Goal: Task Accomplishment & Management: Manage account settings

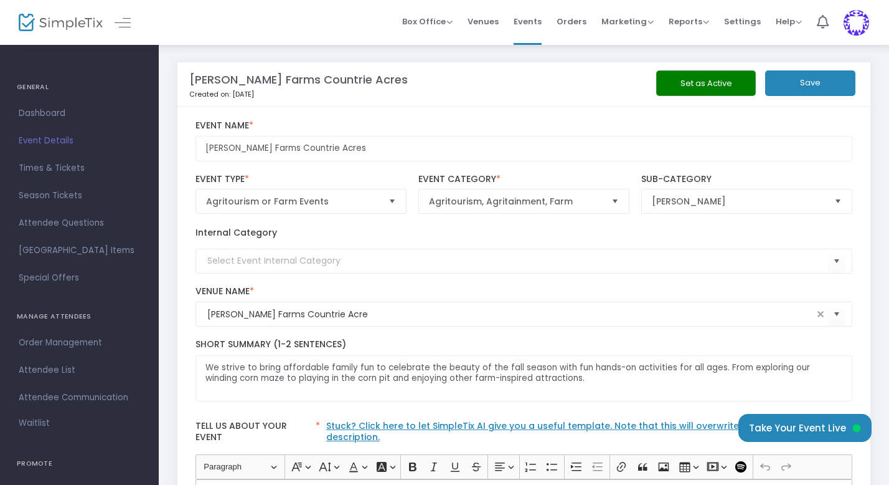
scroll to position [128, 0]
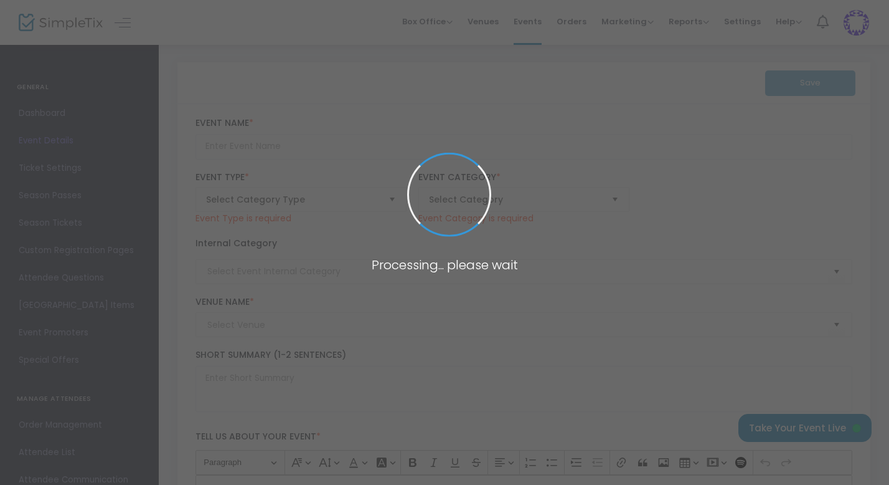
type input "[PERSON_NAME] Farms Countrie Acres"
type textarea "We strive to bring affordable family fun to celebrate the beauty of the fall se…"
type input "[EMAIL_ADDRESS][DOMAIN_NAME]"
type input "Buy Tickets"
type input "[PERSON_NAME] Farms Countrie Acre"
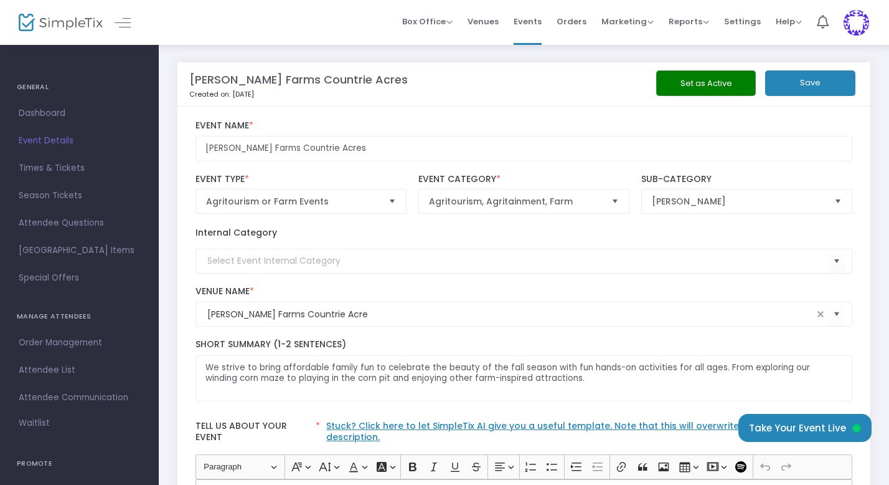
click at [685, 87] on button "Set as Active" at bounding box center [706, 83] width 100 height 26
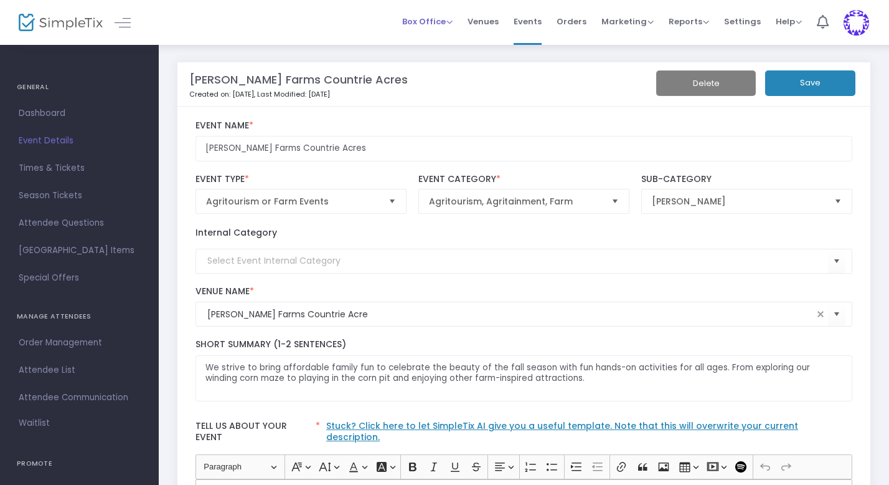
click at [438, 19] on span "Box Office" at bounding box center [427, 22] width 50 height 12
click at [441, 44] on li "Sell Tickets" at bounding box center [446, 42] width 89 height 24
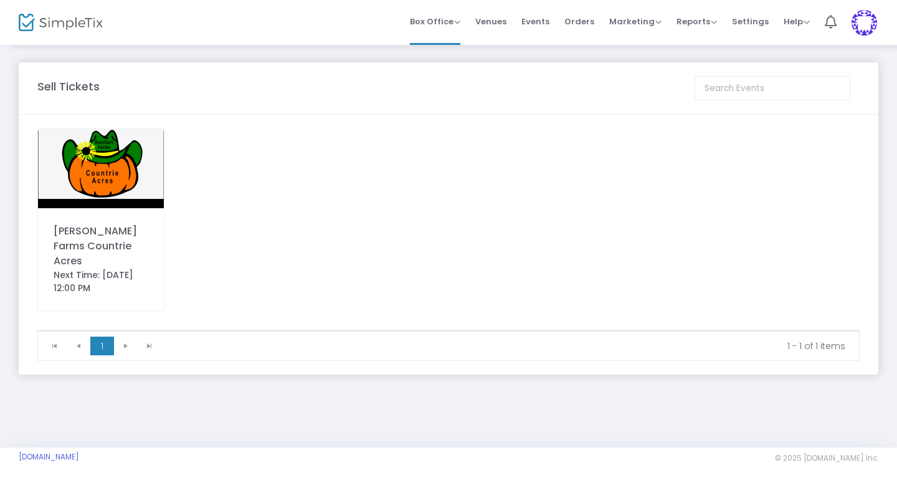
click at [97, 250] on div "[PERSON_NAME] Farms Countrie Acres" at bounding box center [101, 246] width 95 height 45
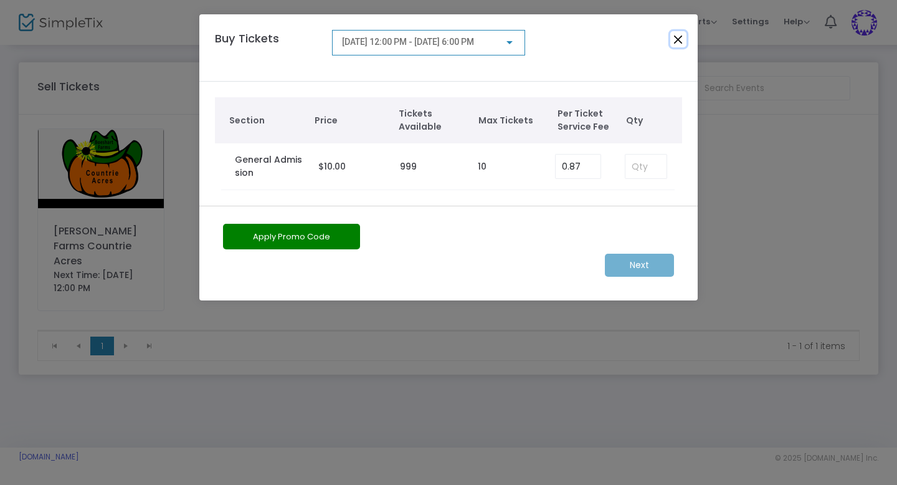
click at [673, 39] on button "Close" at bounding box center [678, 39] width 16 height 16
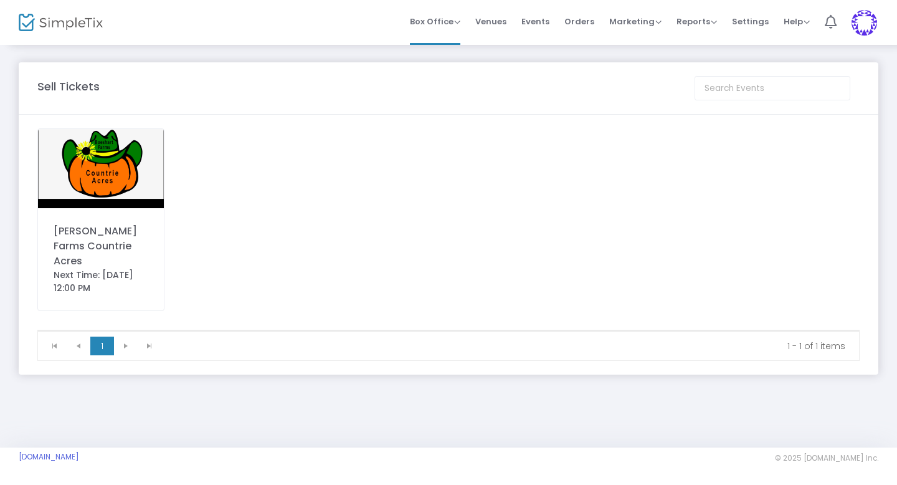
click at [96, 268] on div "Next Time: [DATE] 12:00 PM" at bounding box center [101, 281] width 95 height 26
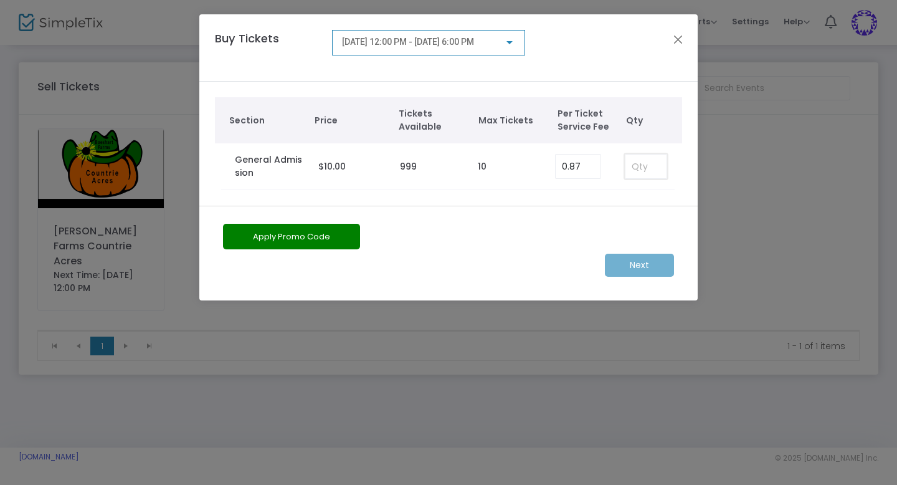
click at [643, 172] on input at bounding box center [645, 166] width 41 height 24
type input "1"
click at [635, 267] on m-button "Next" at bounding box center [639, 265] width 69 height 23
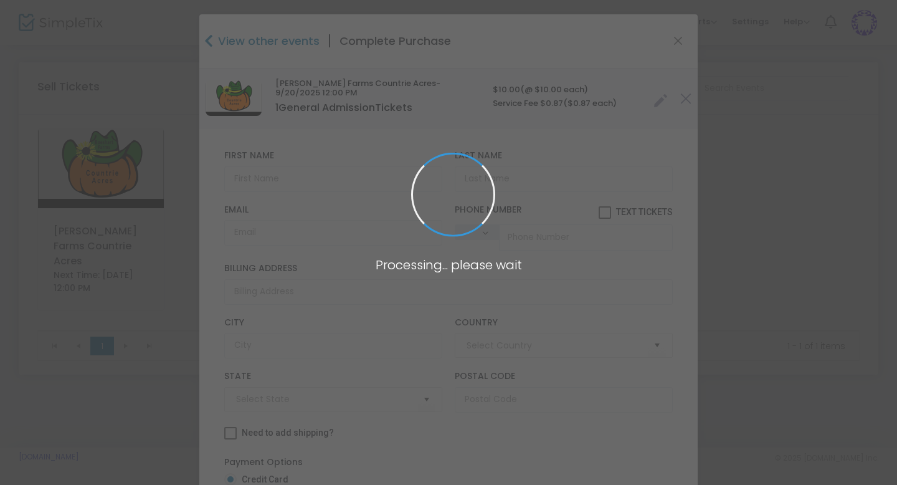
type input "[GEOGRAPHIC_DATA]"
type input "[US_STATE]"
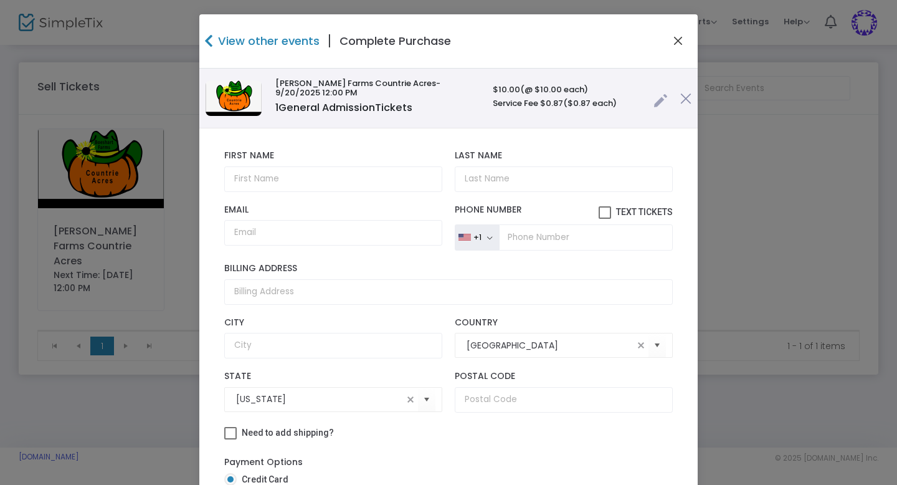
click at [673, 40] on button "Close" at bounding box center [678, 41] width 16 height 16
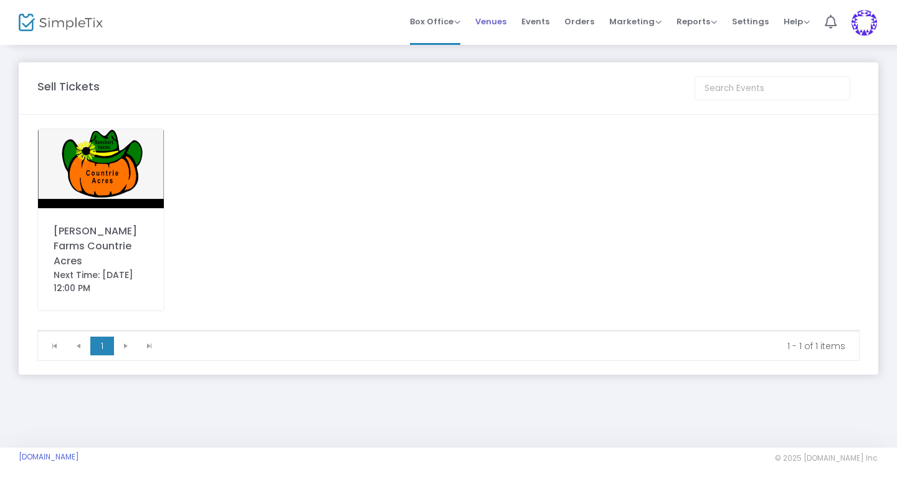
click at [498, 19] on span "Venues" at bounding box center [490, 22] width 31 height 32
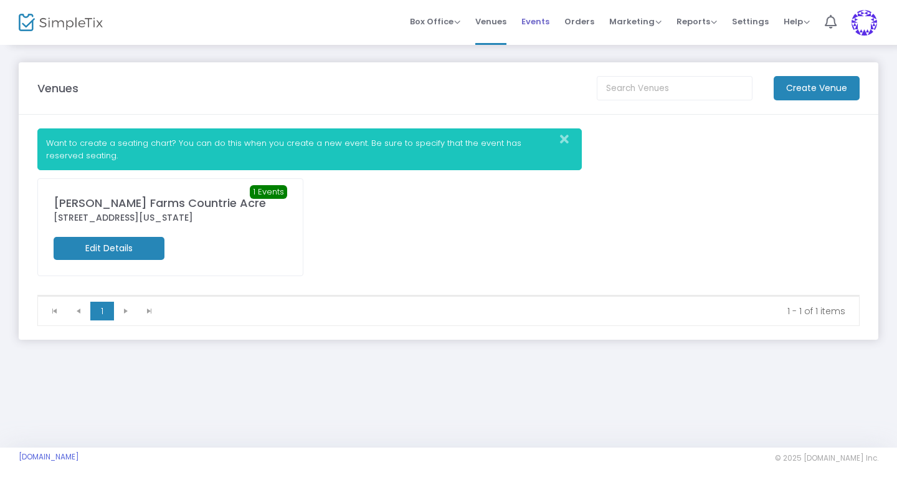
click at [533, 26] on span "Events" at bounding box center [535, 22] width 28 height 32
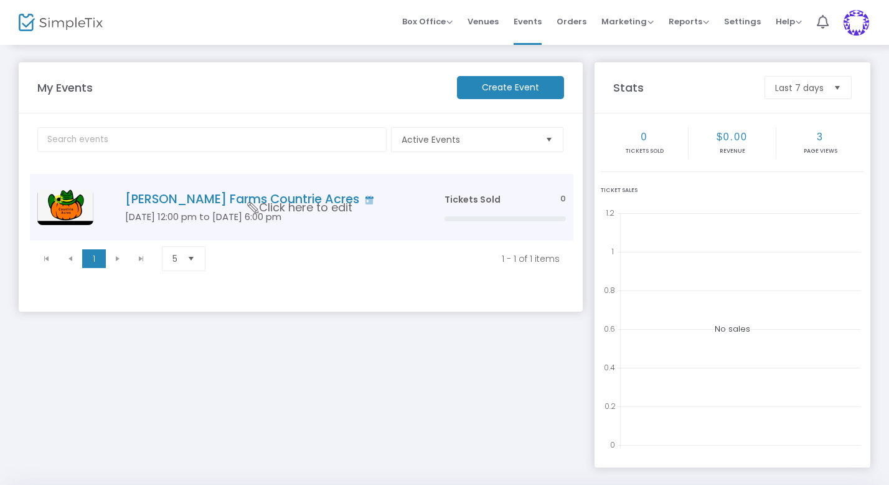
click at [256, 196] on h4 "[PERSON_NAME] Farms Countrie Acres" at bounding box center [266, 199] width 282 height 14
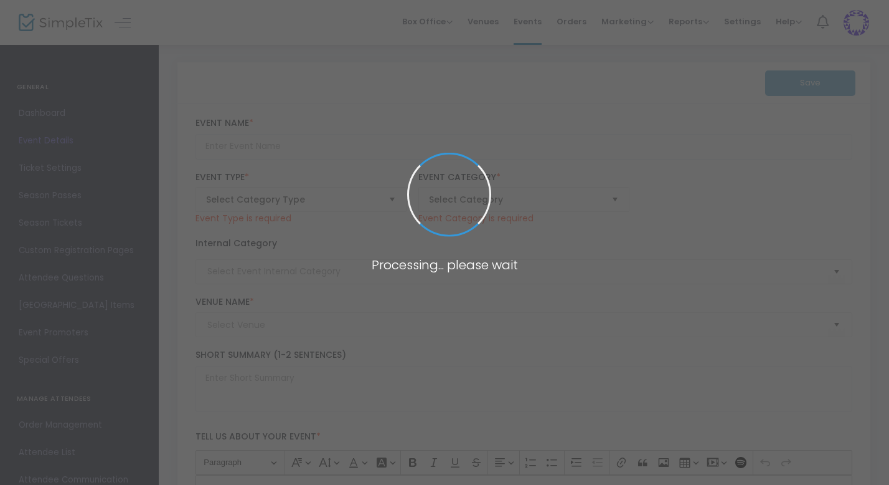
type input "[PERSON_NAME] Farms Countrie Acres"
type textarea "We strive to bring affordable family fun to celebrate the beauty of the fall se…"
type input "[EMAIL_ADDRESS][DOMAIN_NAME]"
type input "Buy Tickets"
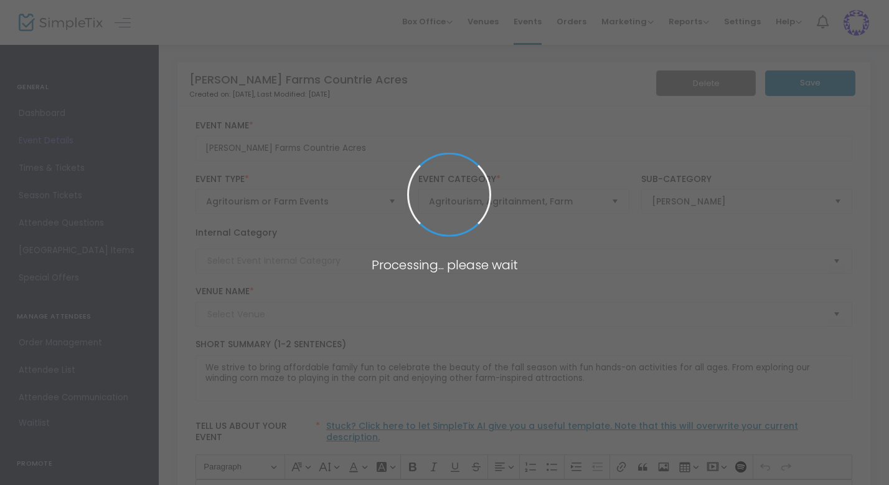
type input "[PERSON_NAME] Farms Countrie Acre"
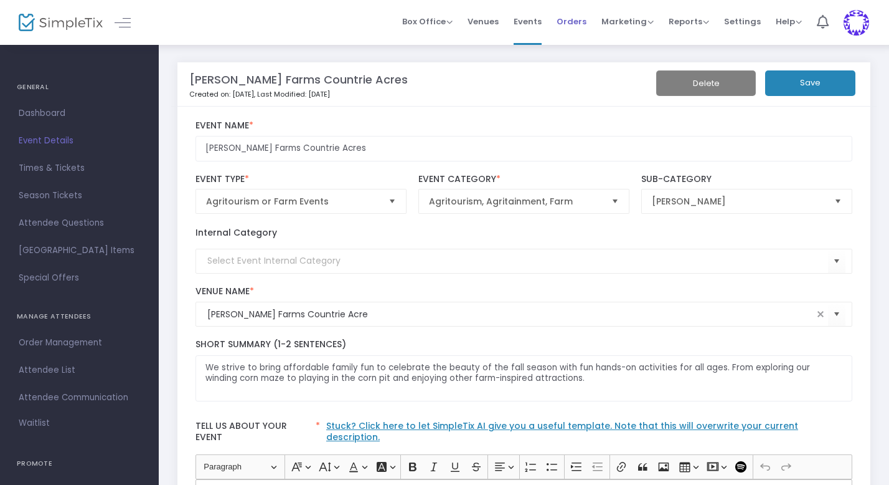
click at [580, 22] on span "Orders" at bounding box center [572, 22] width 30 height 32
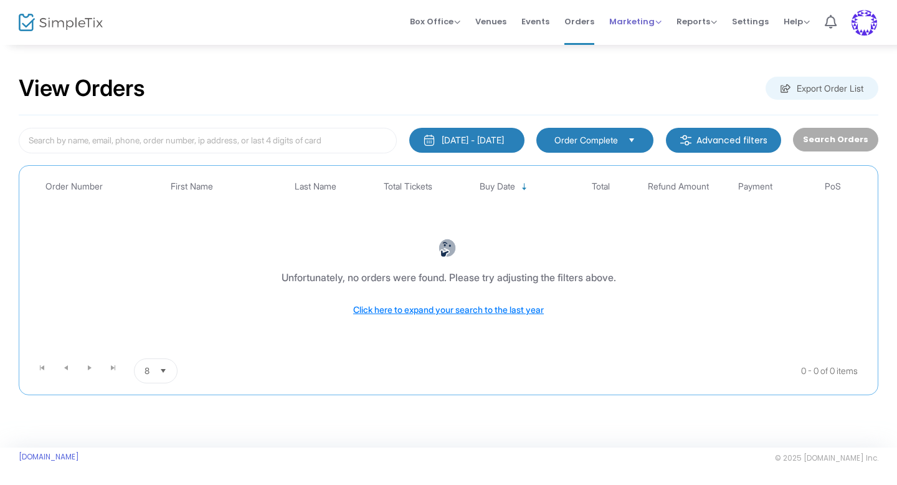
click at [631, 17] on span "Marketing" at bounding box center [635, 22] width 52 height 12
click at [488, 17] on span "Venues" at bounding box center [490, 22] width 31 height 32
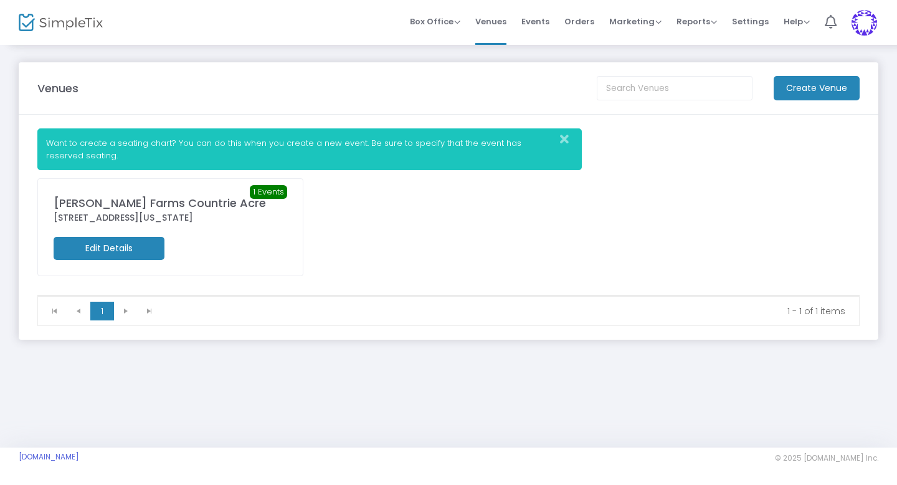
click at [122, 241] on m-button "Edit Details" at bounding box center [109, 248] width 111 height 23
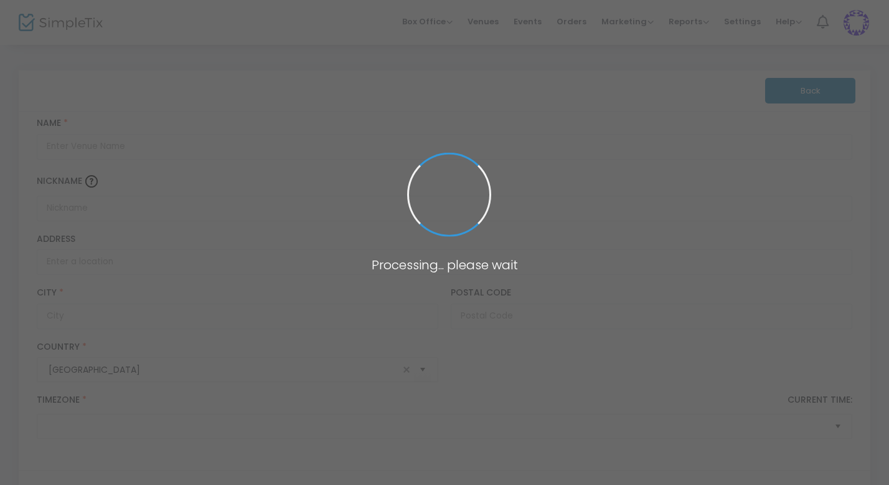
type input "[PERSON_NAME] Farms Countrie Acre"
type input "[STREET_ADDRESS]"
type input "[GEOGRAPHIC_DATA]"
type input "43014"
type input "[GEOGRAPHIC_DATA]"
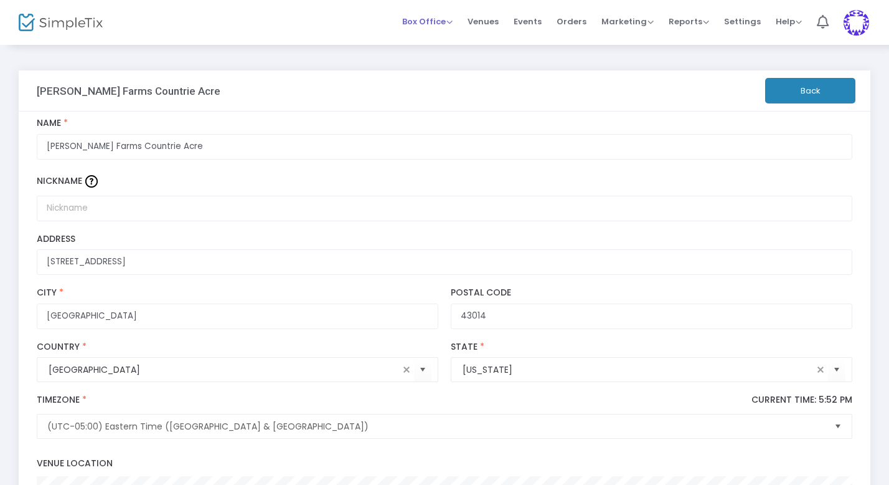
click at [428, 18] on span "Box Office" at bounding box center [427, 22] width 50 height 12
click at [435, 36] on li "Sell Tickets" at bounding box center [446, 42] width 89 height 24
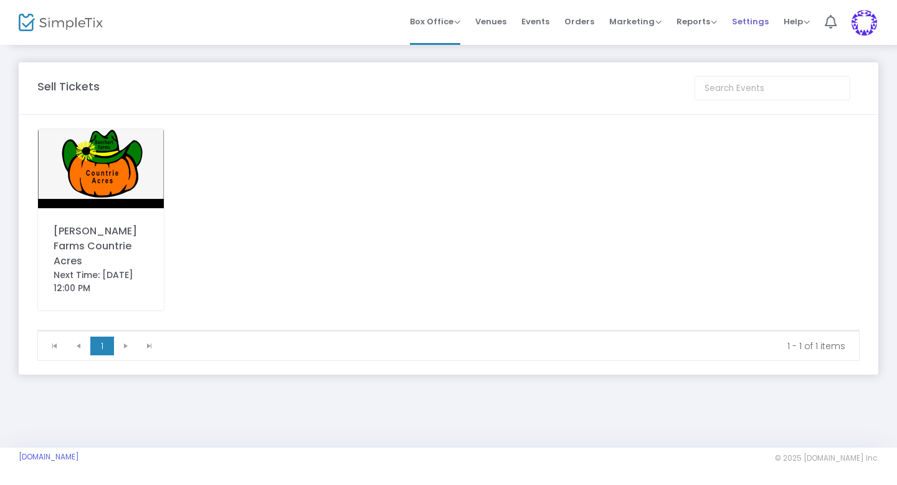
click at [738, 21] on span "Settings" at bounding box center [750, 22] width 37 height 32
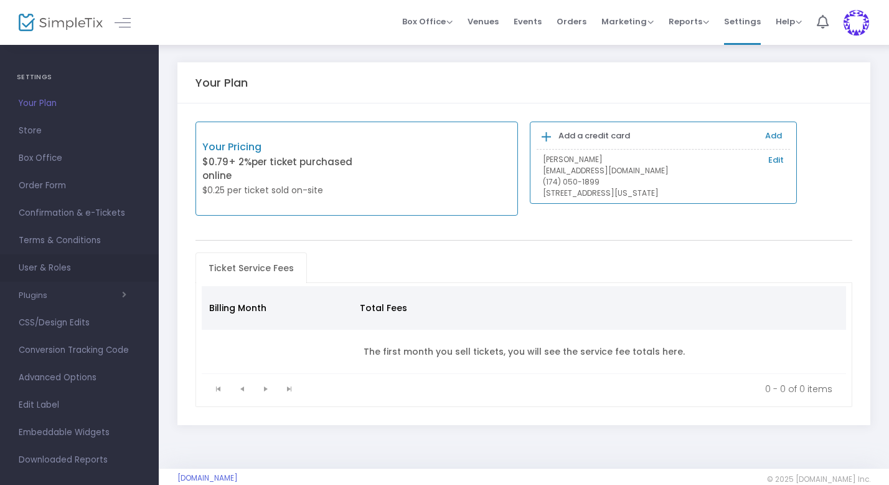
scroll to position [9, 0]
click at [129, 293] on span "Plugins Constant Contact Integrately Mailchimp Make (Integromat) Smartwaiver Za…" at bounding box center [79, 296] width 121 height 16
click at [125, 295] on icon "button" at bounding box center [124, 295] width 4 height 9
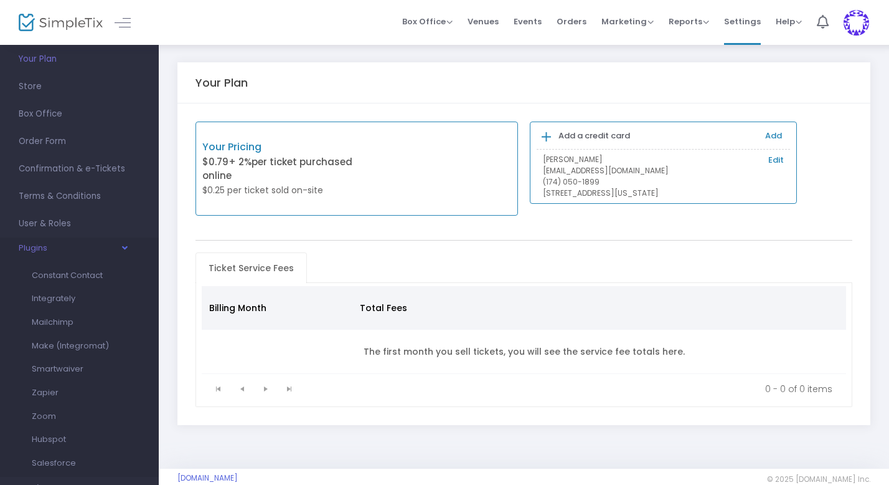
scroll to position [57, 0]
click at [126, 244] on icon "button" at bounding box center [124, 244] width 9 height 4
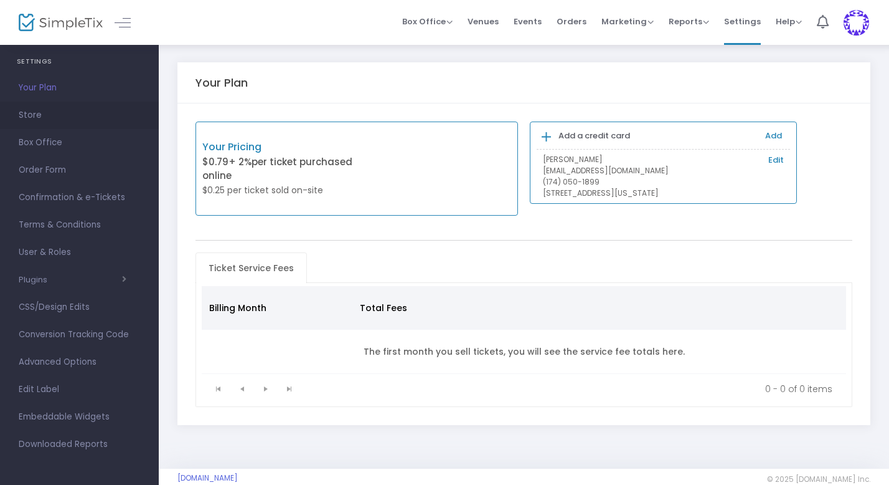
scroll to position [0, 0]
click at [44, 141] on span "Store" at bounding box center [79, 141] width 121 height 16
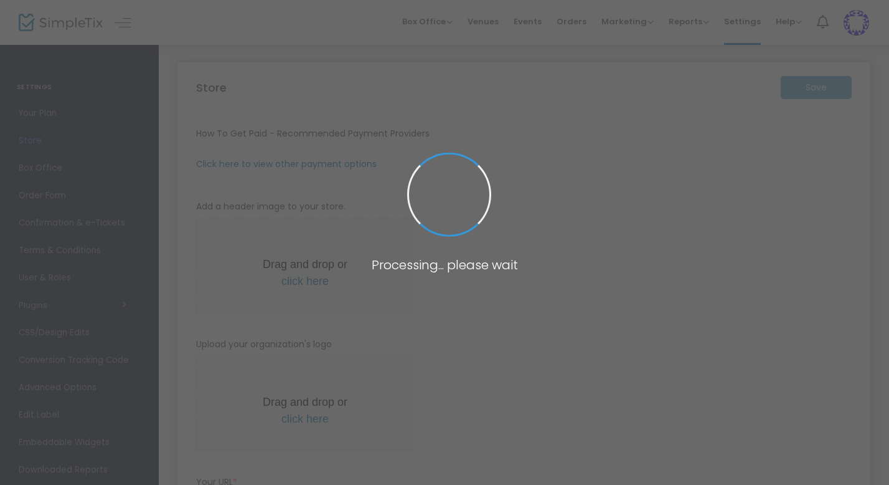
type input "[URL]"
radio input "false"
radio input "true"
type input "[PERSON_NAME] Farms Countrie Acres"
type input "[PHONE_NUMBER]"
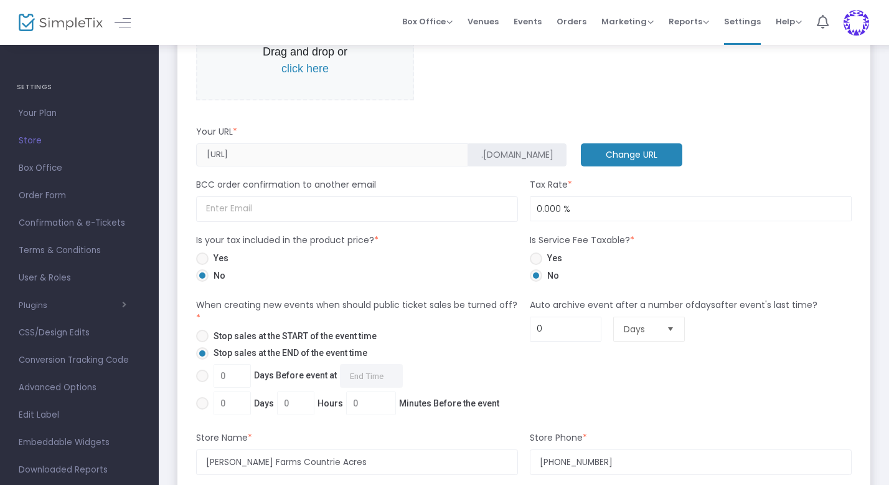
scroll to position [0, 4]
click at [391, 150] on div "[URL] .[DOMAIN_NAME]" at bounding box center [381, 154] width 383 height 23
click at [484, 101] on div "Drag and drop or click here" at bounding box center [524, 60] width 668 height 108
click at [447, 115] on form "How To Get Paid - Recommended Payment Providers Online Orders Transaction cost …" at bounding box center [524, 292] width 656 height 1281
click at [581, 152] on m-button "Change URL" at bounding box center [632, 154] width 102 height 23
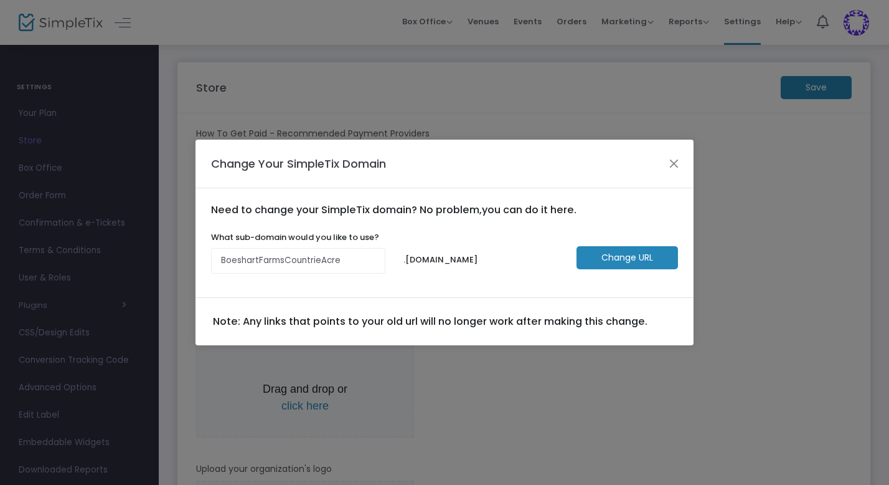
scroll to position [0, 0]
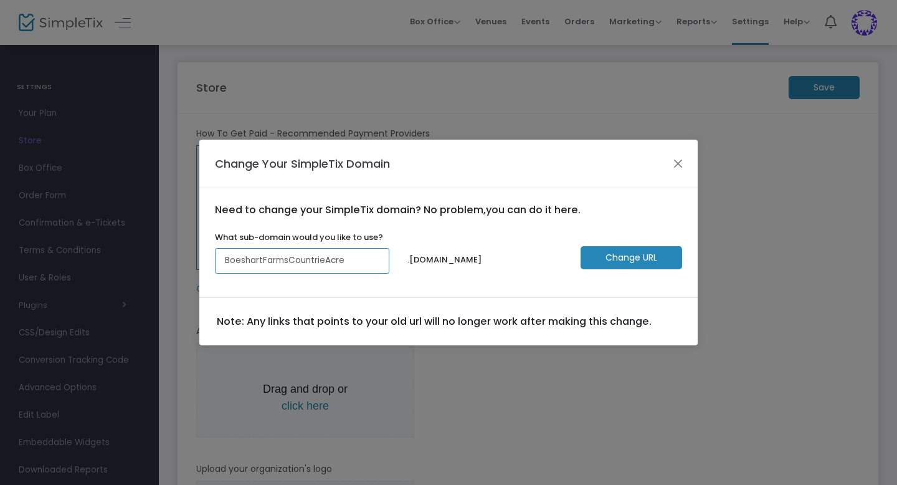
click at [358, 262] on input "BoeshartFarmsCountrieAcre" at bounding box center [302, 261] width 174 height 26
type input "BoeshartFarmsCountrieAcres"
click at [630, 257] on m-button "Change URL" at bounding box center [631, 257] width 102 height 23
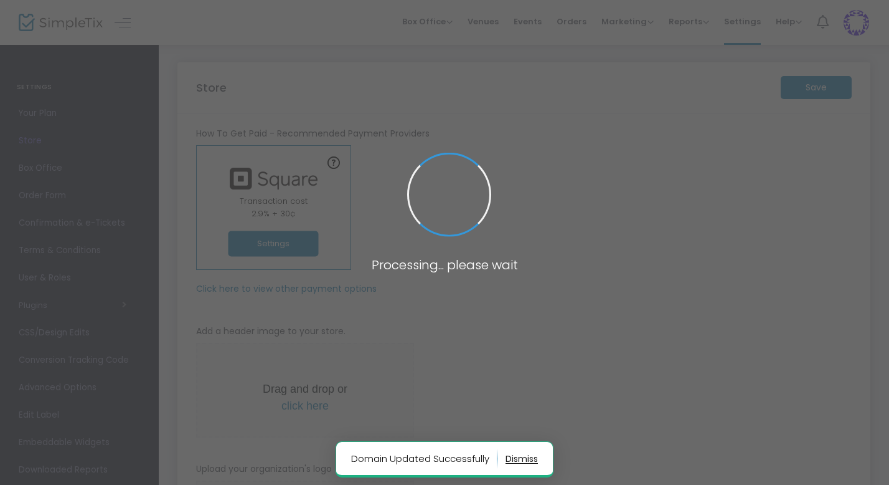
type input "[URL]"
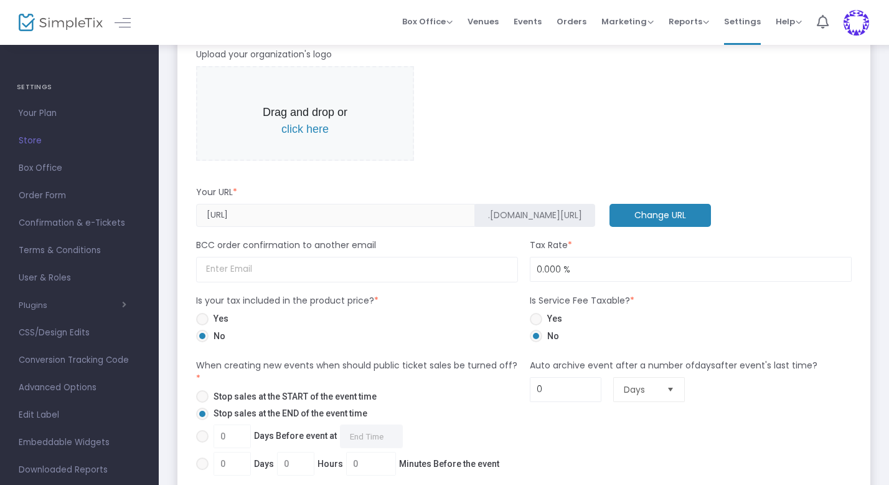
scroll to position [0, 4]
click at [377, 211] on div "[URL] .[DOMAIN_NAME][URL]" at bounding box center [396, 215] width 412 height 23
drag, startPoint x: 364, startPoint y: 214, endPoint x: 430, endPoint y: 216, distance: 65.4
click at [475, 216] on m-button ".[DOMAIN_NAME][URL]" at bounding box center [535, 215] width 120 height 23
click at [488, 216] on span ".[DOMAIN_NAME][URL]" at bounding box center [535, 215] width 94 height 13
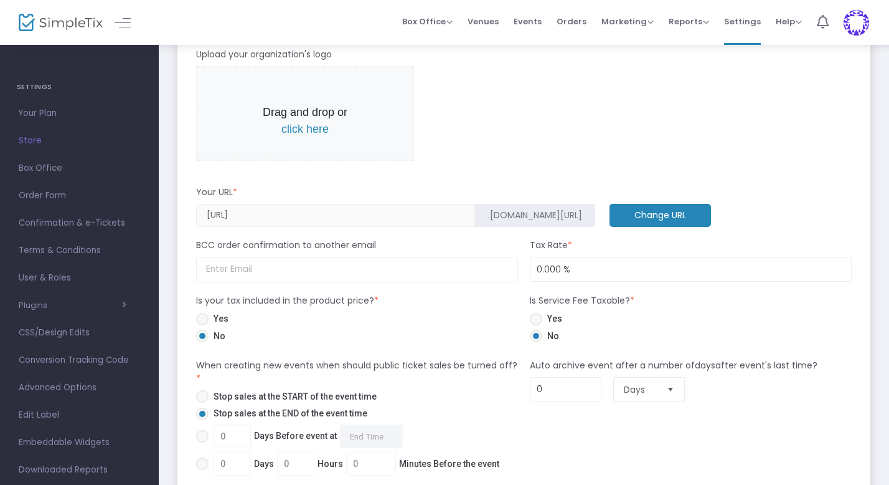
click at [488, 212] on span ".[DOMAIN_NAME][URL]" at bounding box center [535, 215] width 94 height 13
click at [359, 195] on div "Your URL *" at bounding box center [524, 195] width 668 height 18
drag, startPoint x: 361, startPoint y: 214, endPoint x: 422, endPoint y: 216, distance: 61.1
click at [475, 216] on m-button ".[DOMAIN_NAME][URL]" at bounding box center [535, 215] width 120 height 23
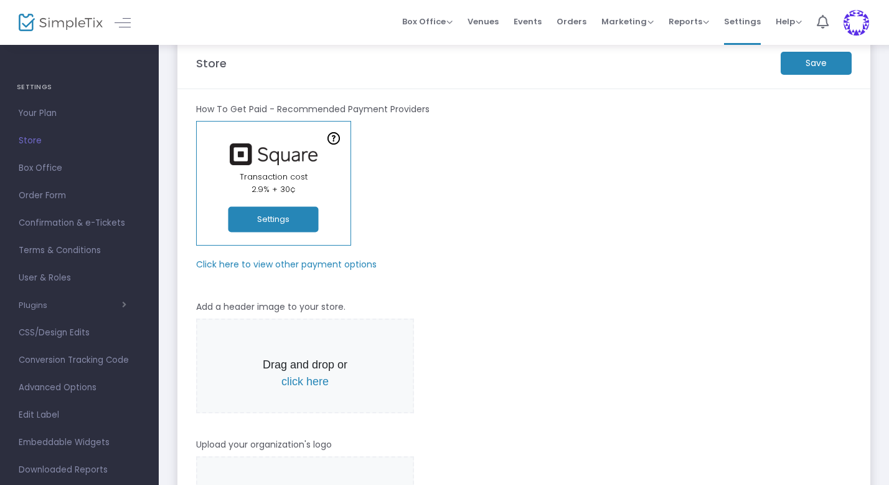
scroll to position [0, 0]
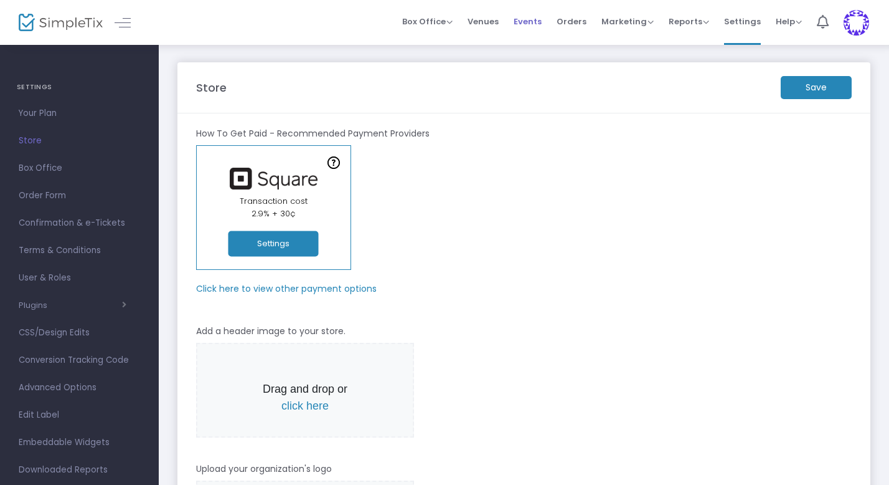
click at [535, 22] on span "Events" at bounding box center [528, 22] width 28 height 32
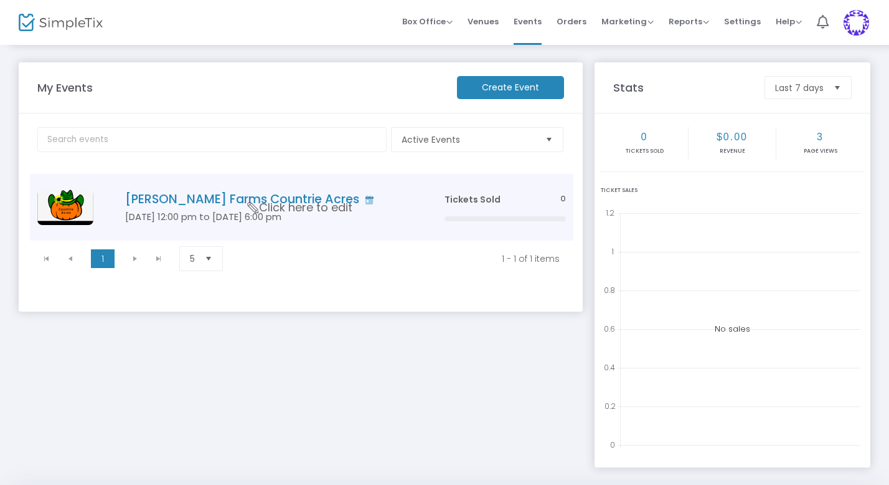
click at [331, 210] on span "Click here to edit" at bounding box center [300, 207] width 105 height 16
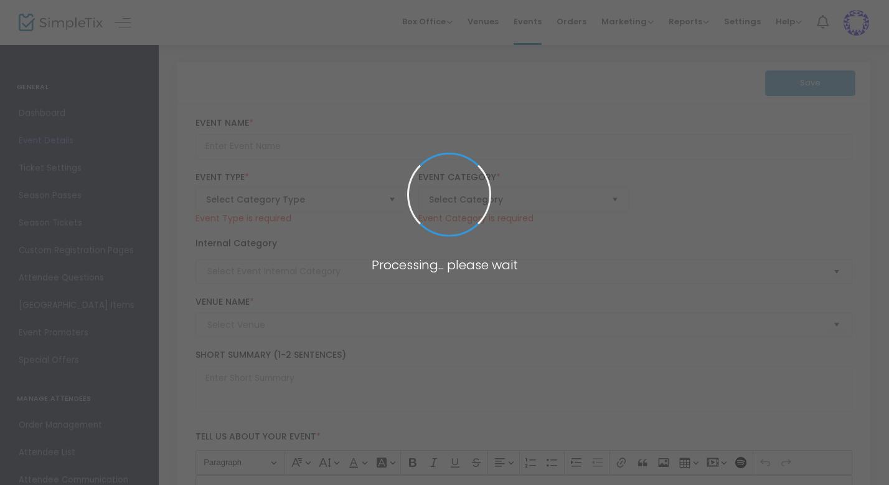
type input "[PERSON_NAME] Farms Countrie Acres"
type textarea "We strive to bring affordable family fun to celebrate the beauty of the fall se…"
type input "[EMAIL_ADDRESS][DOMAIN_NAME]"
type input "Buy Tickets"
type input "[PERSON_NAME] Farms Countrie Acre"
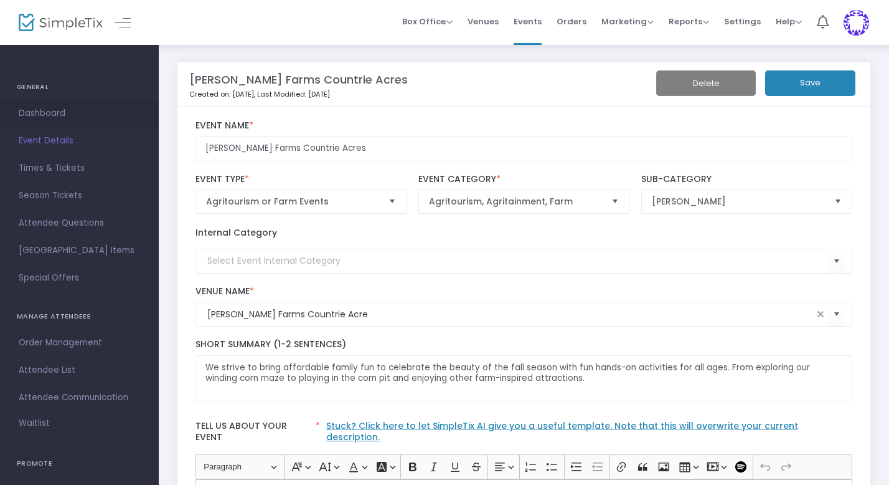
click at [58, 113] on span "Dashboard" at bounding box center [79, 113] width 121 height 16
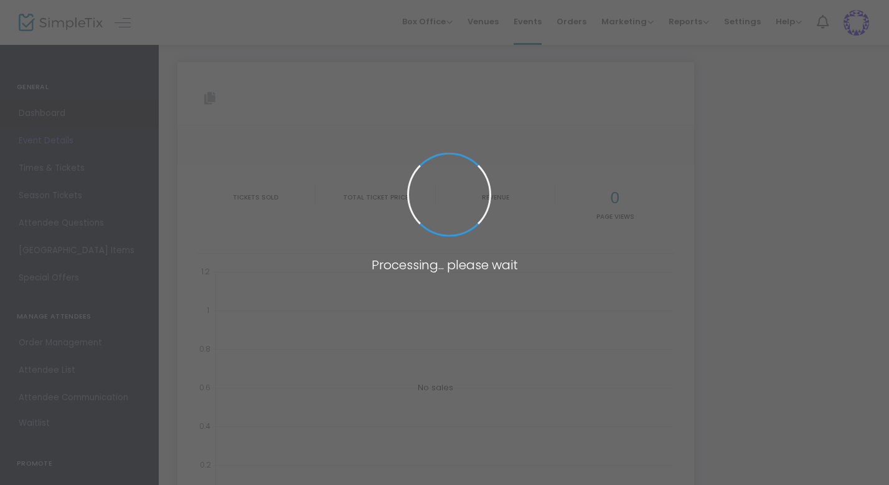
type input "[URL][DOMAIN_NAME][PERSON_NAME]"
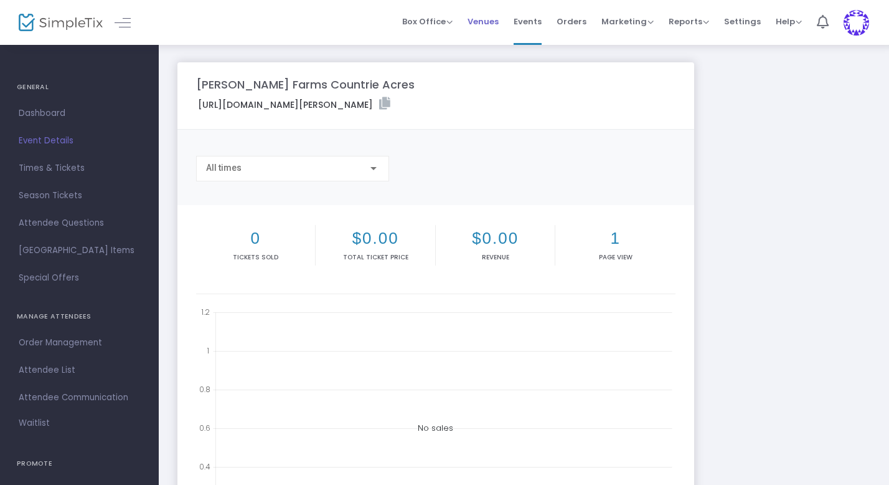
click at [485, 27] on span "Venues" at bounding box center [483, 22] width 31 height 32
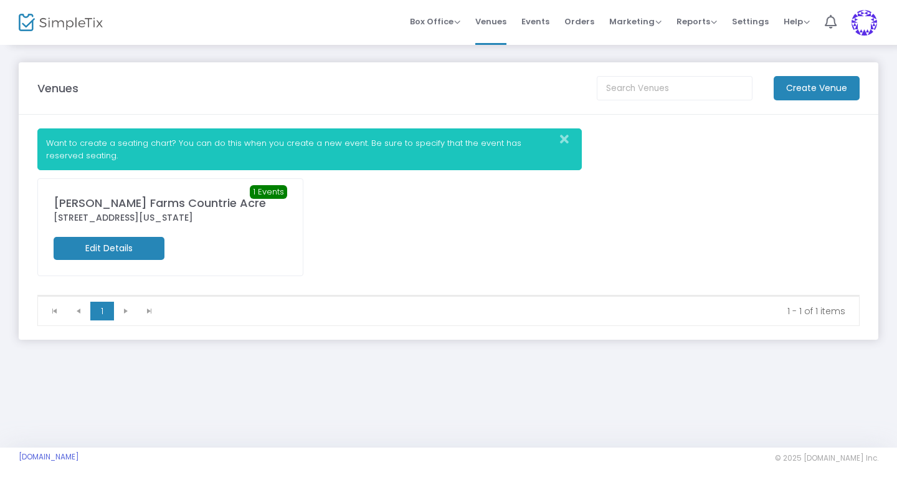
click at [127, 251] on m-button "Edit Details" at bounding box center [109, 248] width 111 height 23
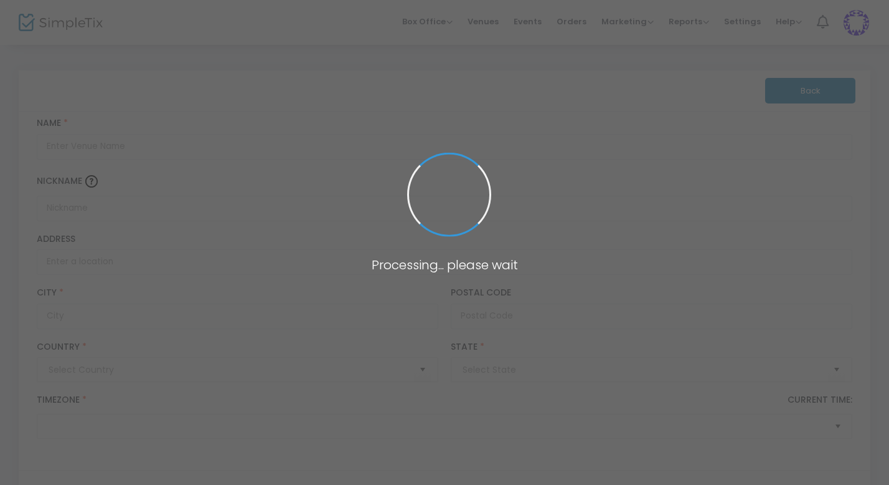
type input "[GEOGRAPHIC_DATA]"
type input "[PERSON_NAME] Farms Countrie Acre"
type input "[STREET_ADDRESS]"
type input "[GEOGRAPHIC_DATA]"
type input "43014"
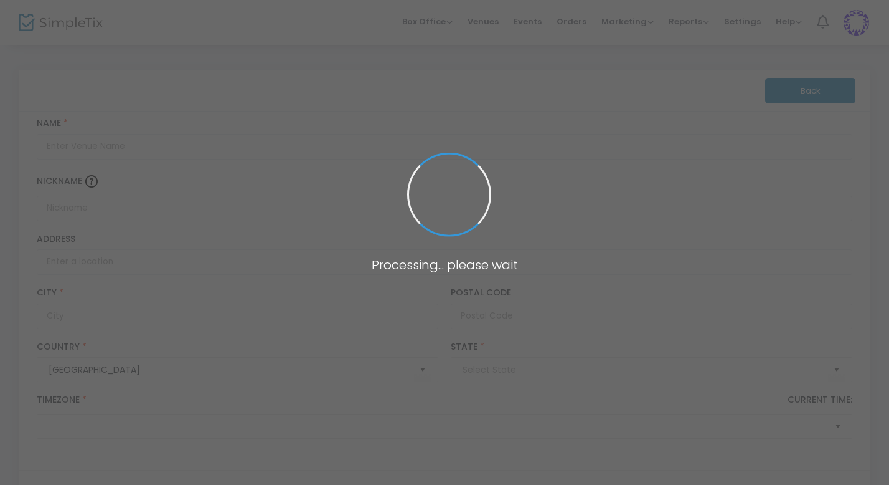
type input "[GEOGRAPHIC_DATA]"
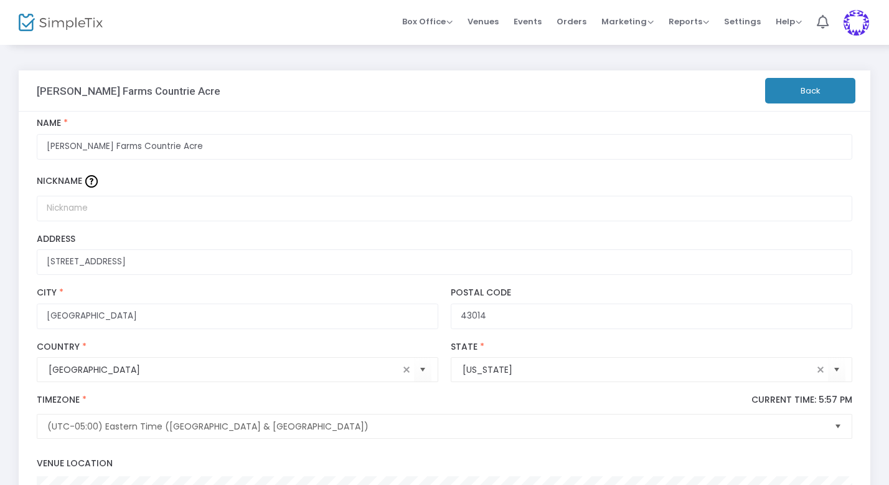
click at [807, 85] on button "Back" at bounding box center [810, 91] width 90 height 26
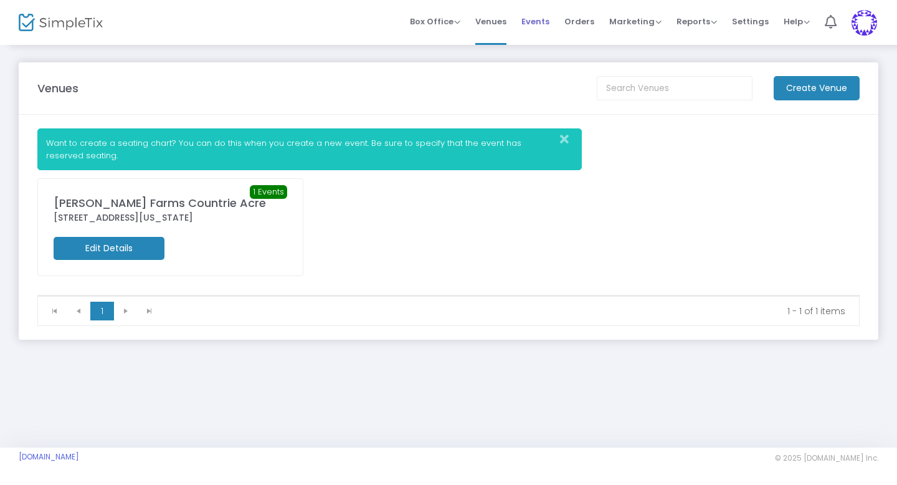
click at [534, 19] on span "Events" at bounding box center [535, 22] width 28 height 32
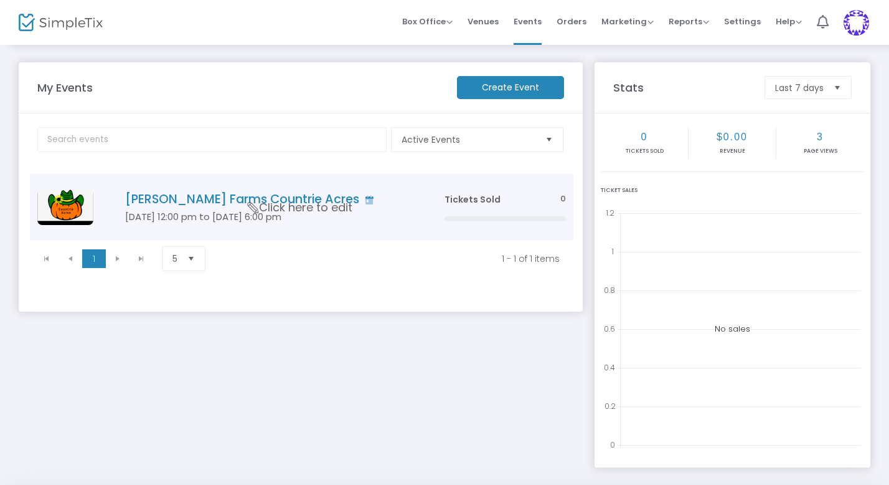
click at [216, 211] on h5 "[DATE] 12:00 pm to [DATE] 6:00 pm" at bounding box center [266, 216] width 282 height 11
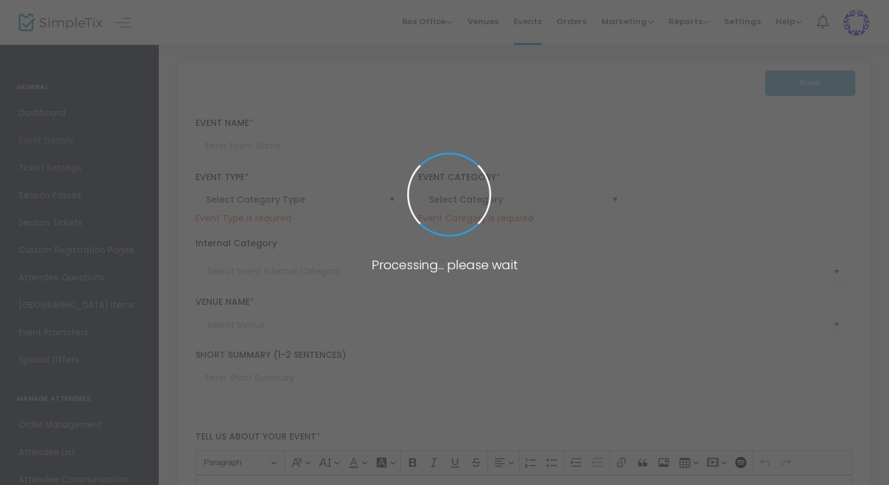
type input "[PERSON_NAME] Farms Countrie Acres"
type textarea "We strive to bring affordable family fun to celebrate the beauty of the fall se…"
type input "[EMAIL_ADDRESS][DOMAIN_NAME]"
type input "Buy Tickets"
type input "[PERSON_NAME] Farms Countrie Acre"
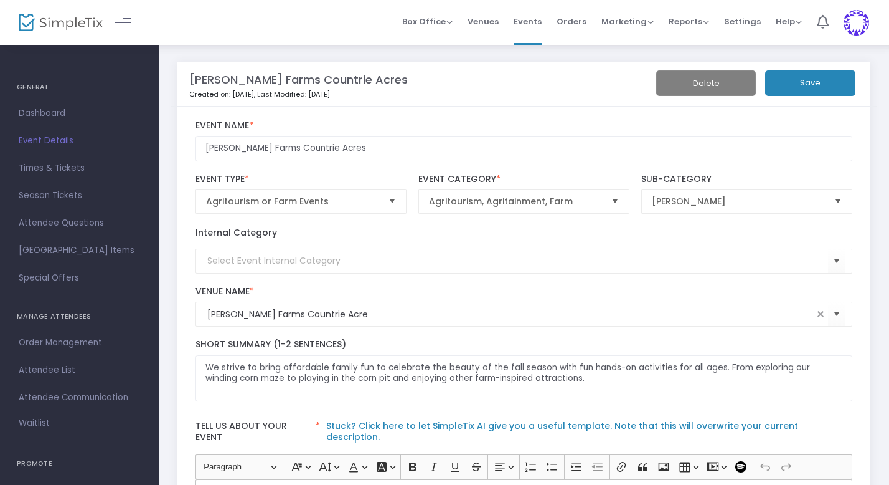
click at [820, 84] on button "Save" at bounding box center [810, 83] width 90 height 26
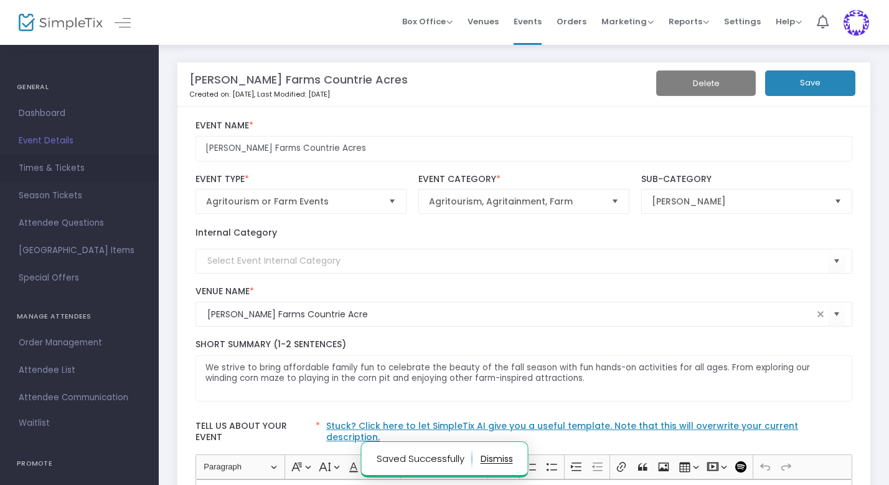
click at [58, 170] on span "Times & Tickets" at bounding box center [79, 168] width 121 height 16
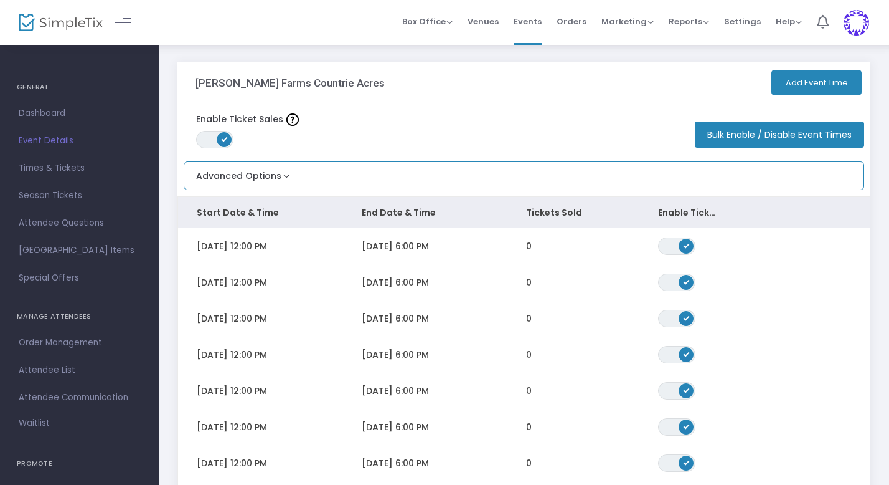
click at [288, 176] on button "Advanced Options" at bounding box center [238, 172] width 108 height 21
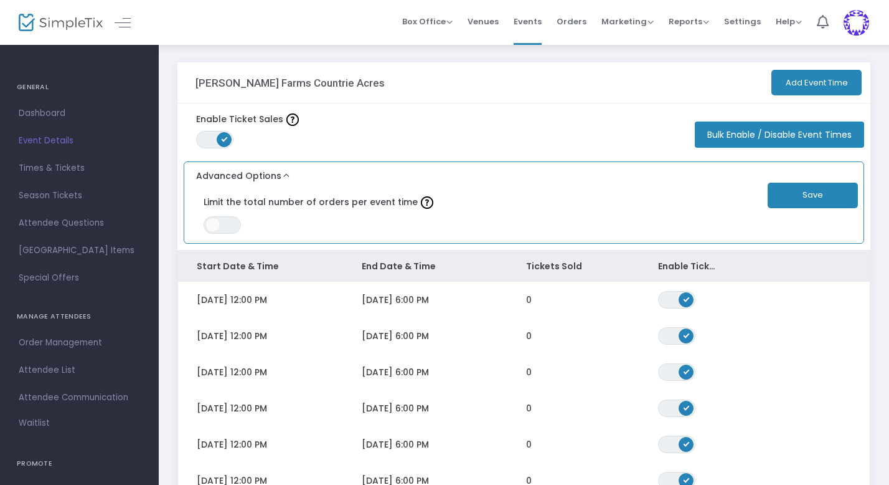
click at [277, 169] on button "Advanced Options" at bounding box center [238, 172] width 108 height 21
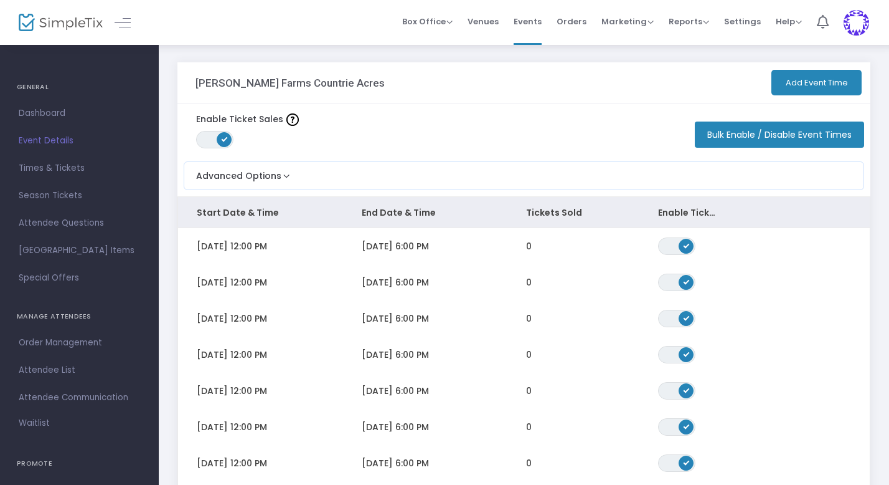
click at [752, 135] on button "Bulk Enable / Disable Event Times" at bounding box center [779, 134] width 169 height 26
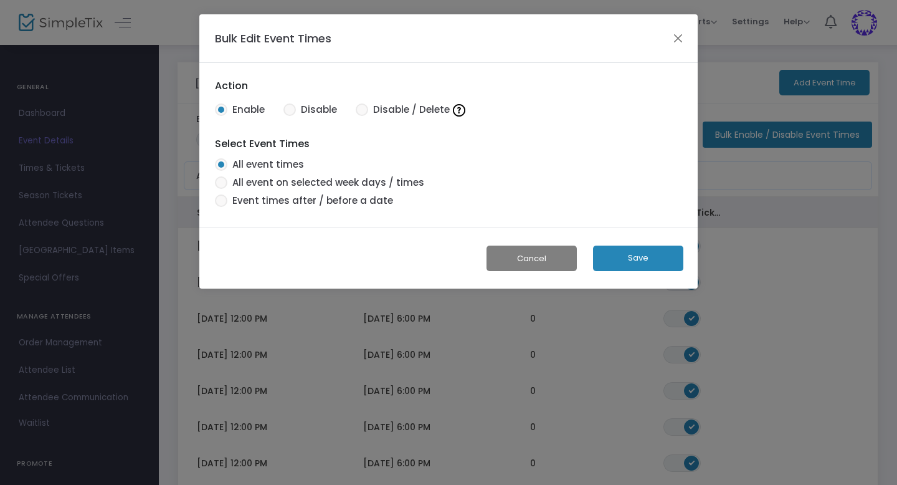
click at [531, 262] on button "Cancel" at bounding box center [531, 258] width 90 height 26
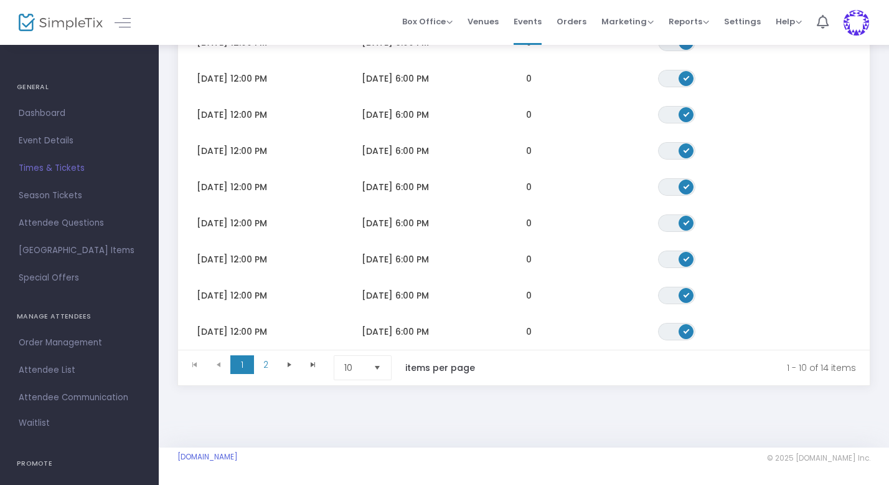
scroll to position [244, 0]
click at [75, 195] on span "Season Tickets" at bounding box center [79, 195] width 121 height 16
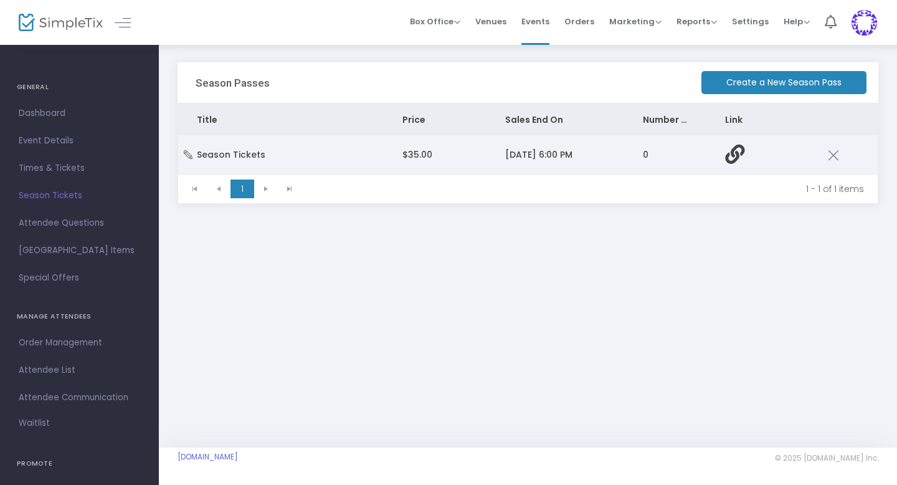
click at [349, 158] on td "Season Tickets" at bounding box center [281, 154] width 206 height 39
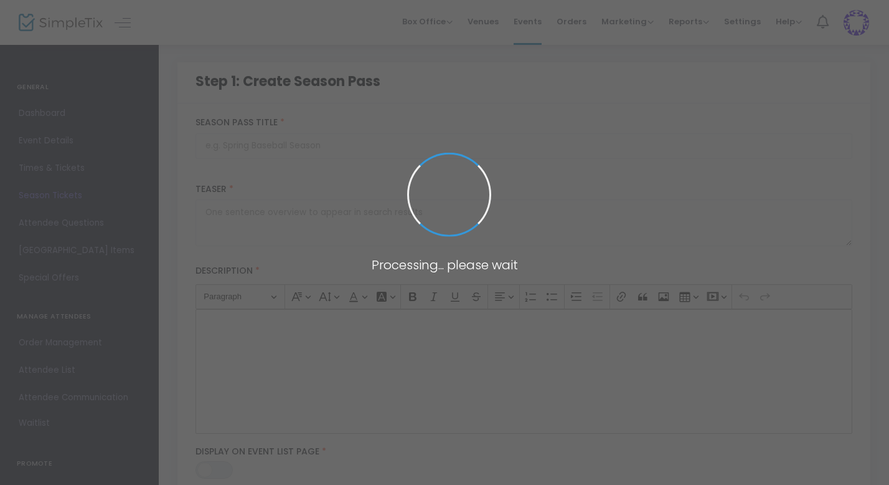
type input "Season Tickets"
type textarea "Unlock a full season of fall fun with our Season Pass!"
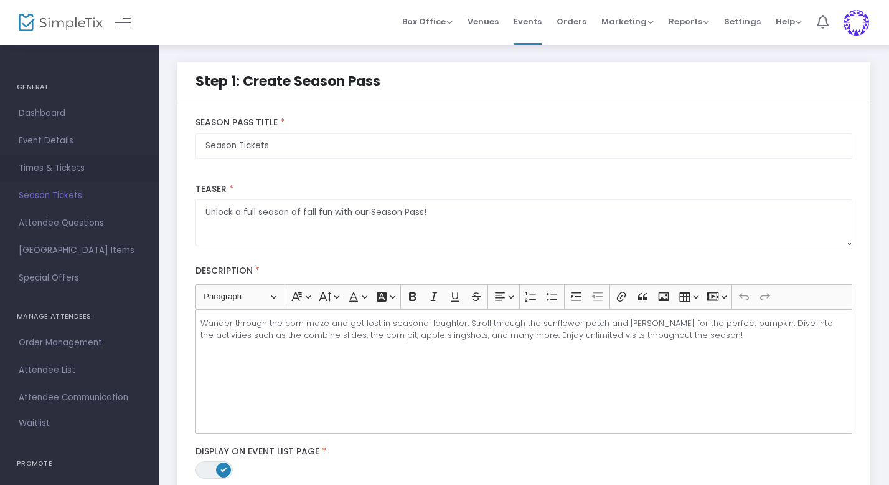
click at [50, 169] on span "Times & Tickets" at bounding box center [79, 168] width 121 height 16
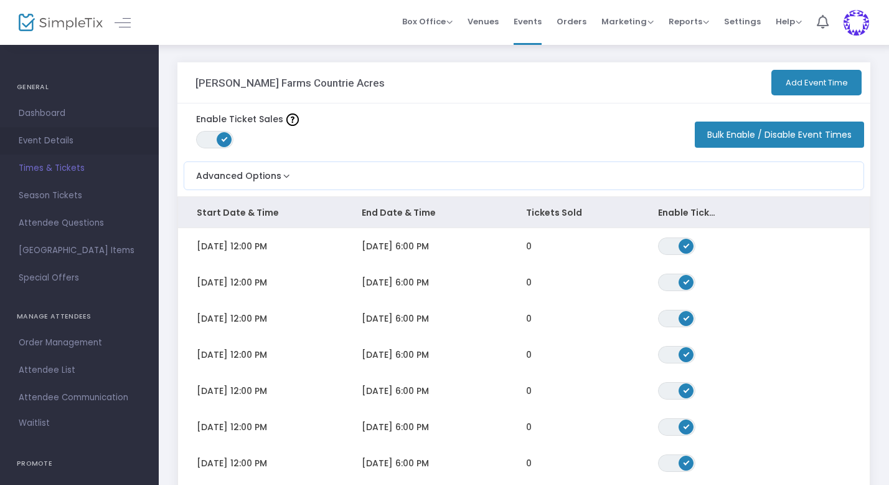
click at [60, 143] on span "Event Details" at bounding box center [79, 141] width 121 height 16
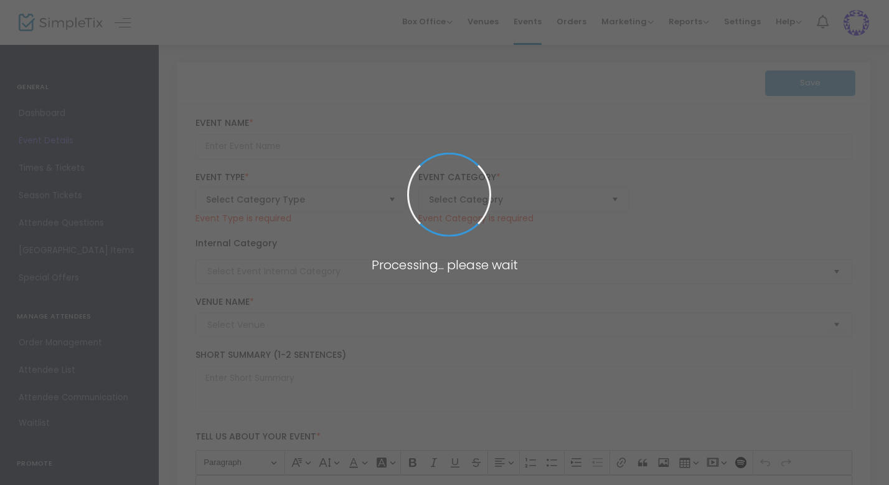
type input "[PERSON_NAME] Farms Countrie Acres"
type textarea "We strive to bring affordable family fun to celebrate the beauty of the fall se…"
type input "[EMAIL_ADDRESS][DOMAIN_NAME]"
type input "Buy Tickets"
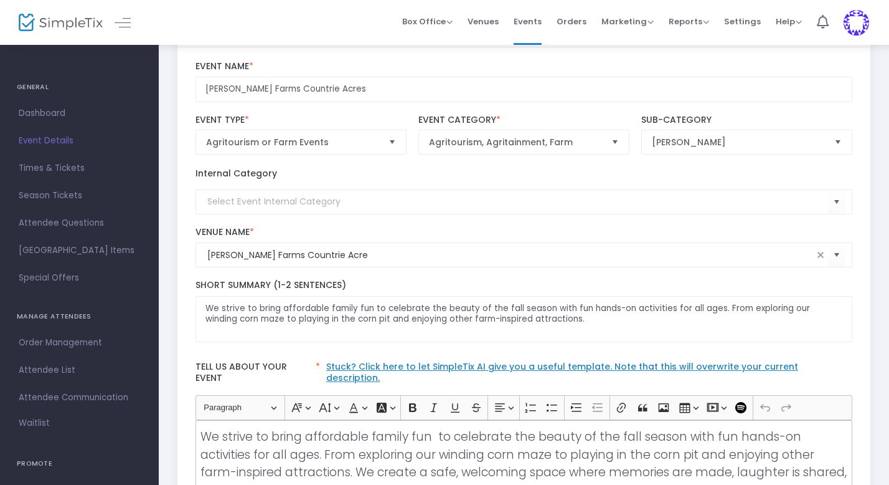
scroll to position [64, 0]
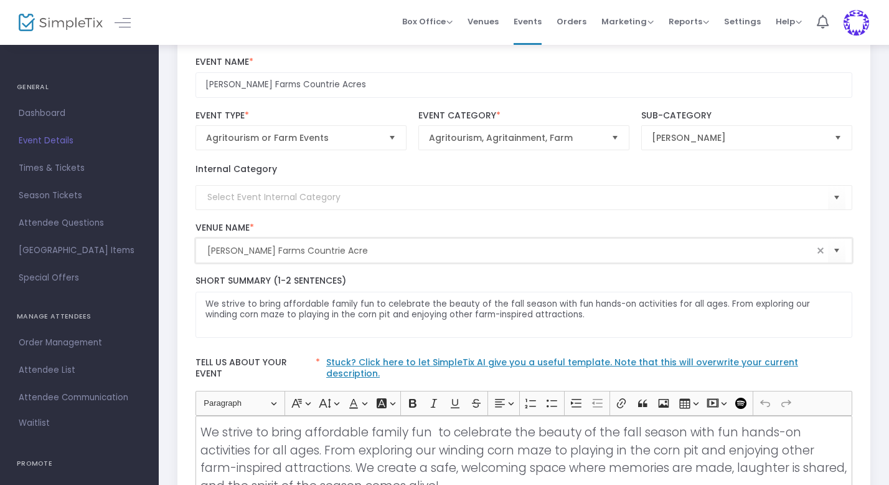
click at [367, 250] on input "[PERSON_NAME] Farms Countrie Acre" at bounding box center [510, 250] width 607 height 13
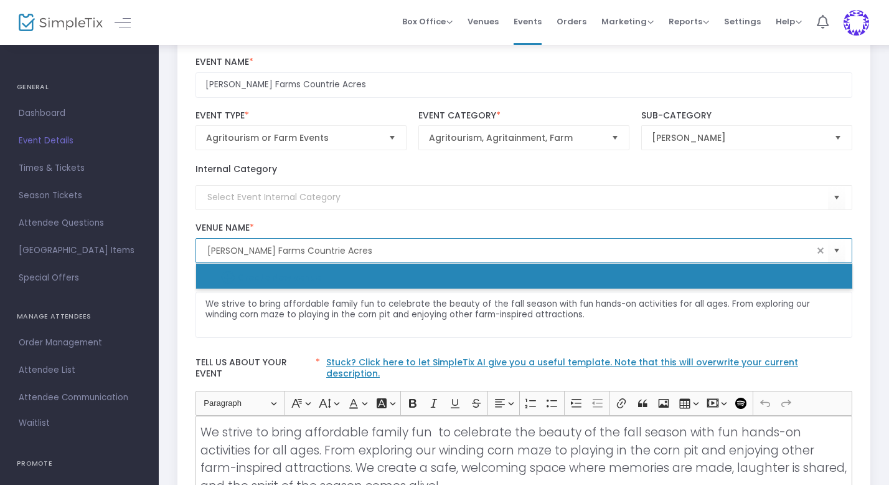
type input "Create New venue"
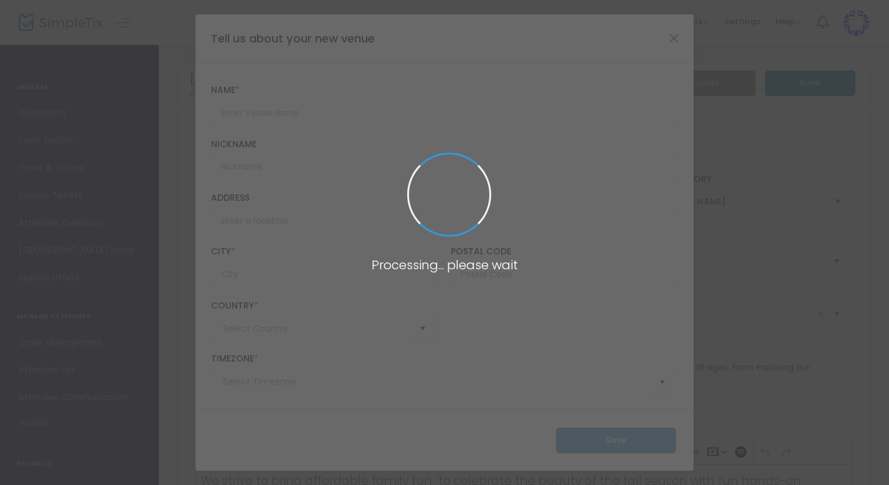
scroll to position [0, 0]
type input "[GEOGRAPHIC_DATA]"
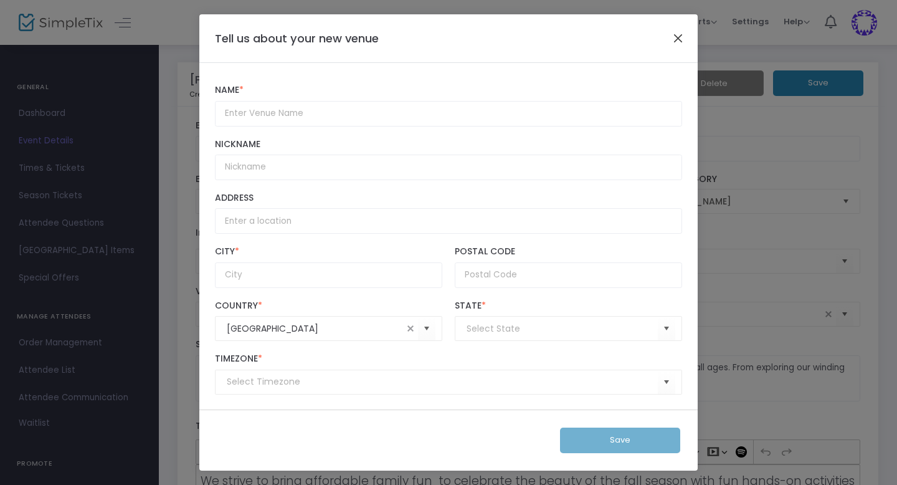
click at [676, 37] on button "Close" at bounding box center [678, 38] width 16 height 16
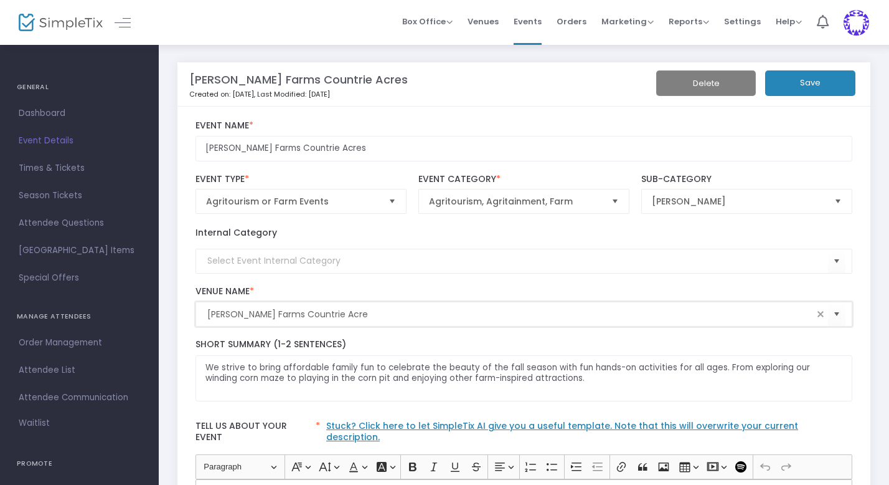
click at [343, 315] on input "[PERSON_NAME] Farms Countrie Acre" at bounding box center [510, 314] width 607 height 13
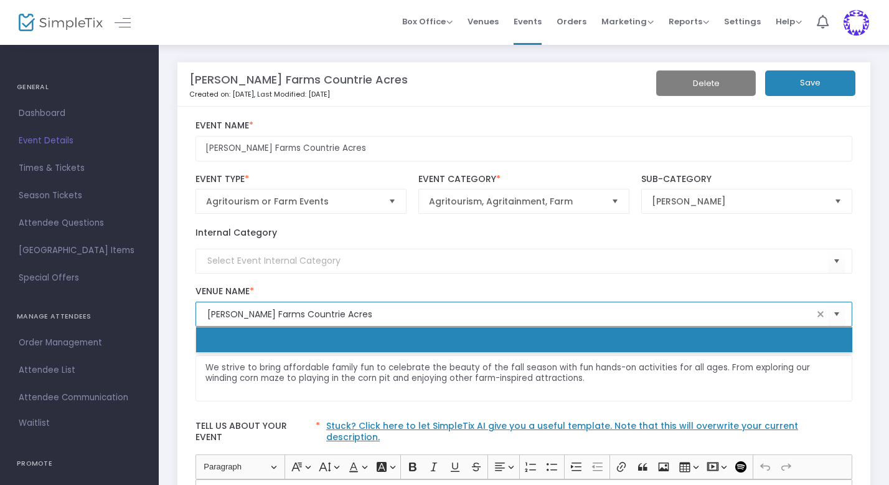
type input "[PERSON_NAME] Farms Countrie Acres"
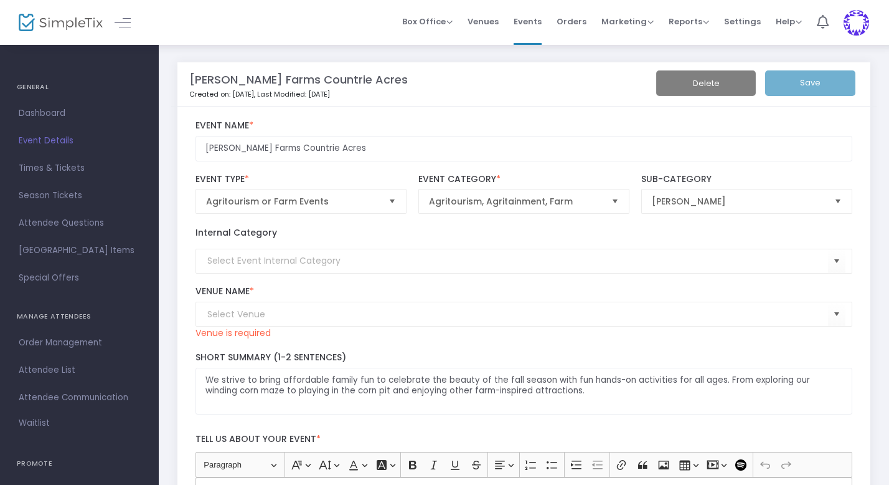
click at [250, 316] on input at bounding box center [518, 314] width 622 height 13
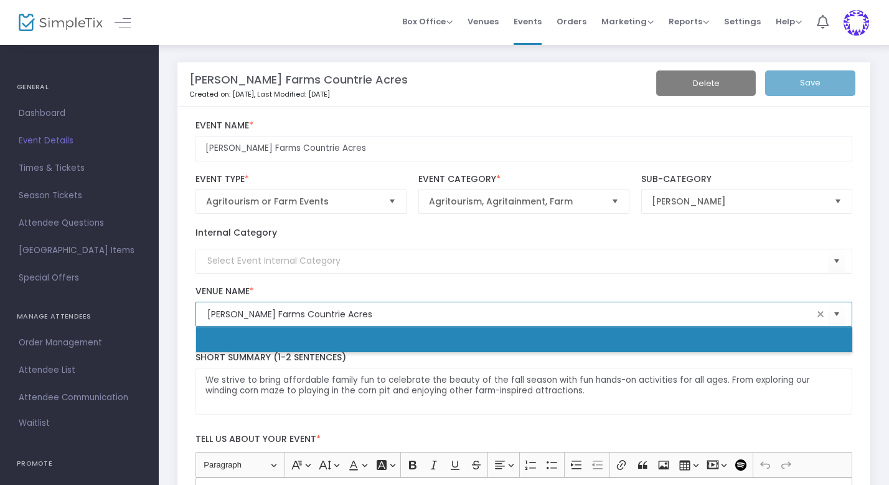
type input "Create New venue"
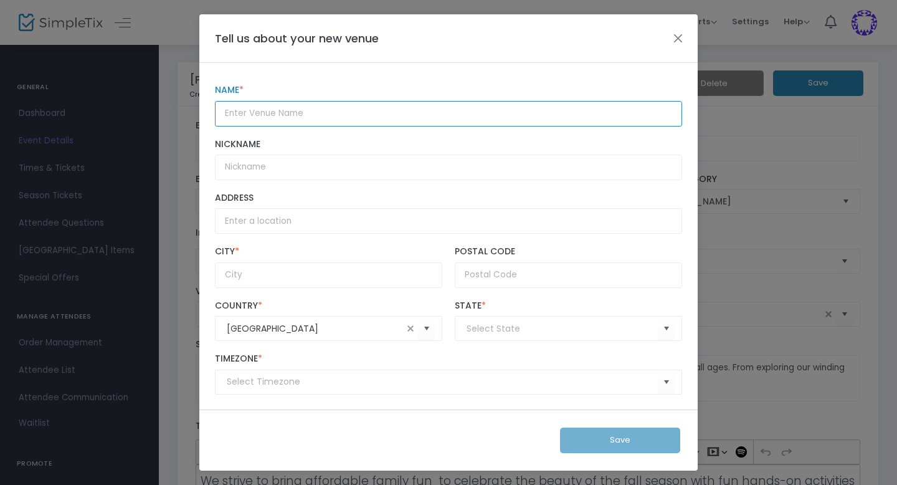
click at [274, 115] on input "Name *" at bounding box center [448, 114] width 467 height 26
type input "[PERSON_NAME] Farms Countrie Acres"
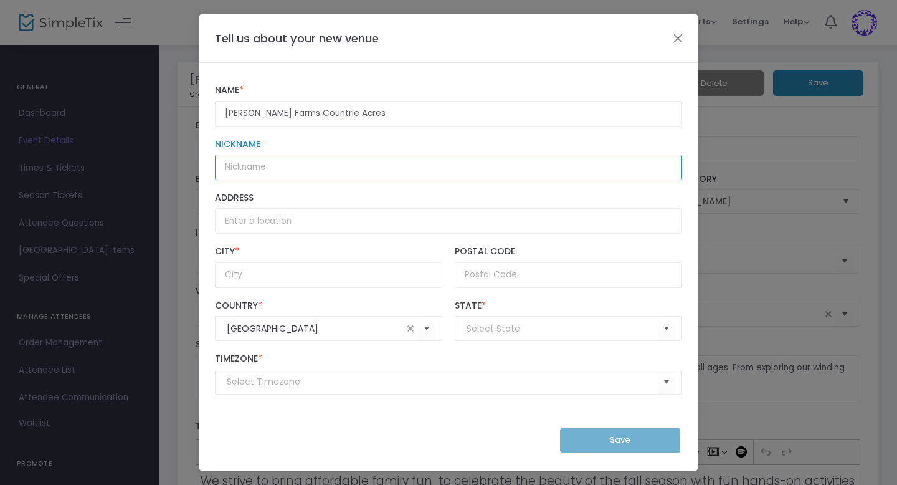
click at [268, 171] on input "Nickname" at bounding box center [448, 167] width 467 height 26
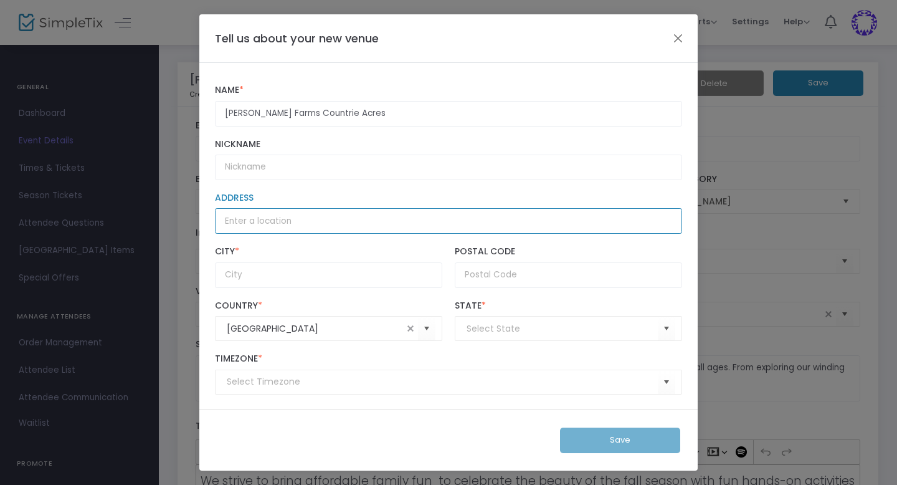
click at [263, 222] on input "Address" at bounding box center [448, 221] width 467 height 26
type input "[STREET_ADDRESS]"
type input "[GEOGRAPHIC_DATA]"
type input "43014"
type input "(UTC-05:00) Eastern Time ([GEOGRAPHIC_DATA] & [GEOGRAPHIC_DATA])"
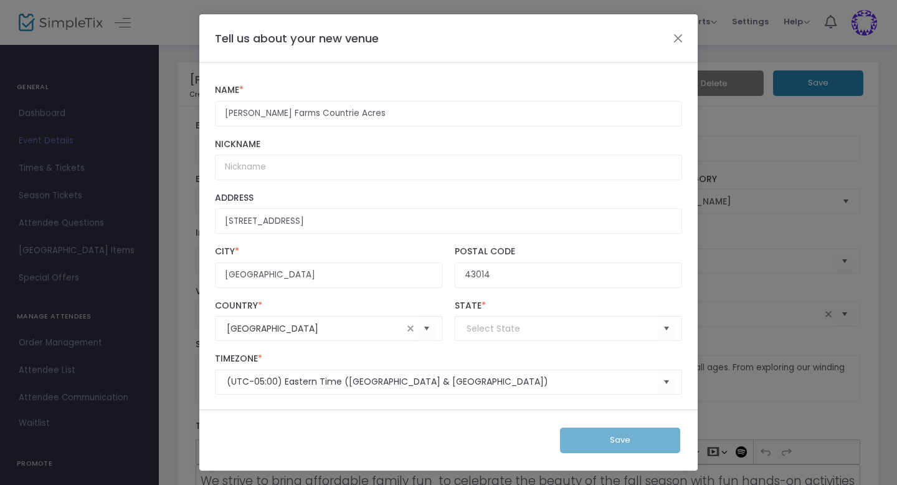
type input "[US_STATE]"
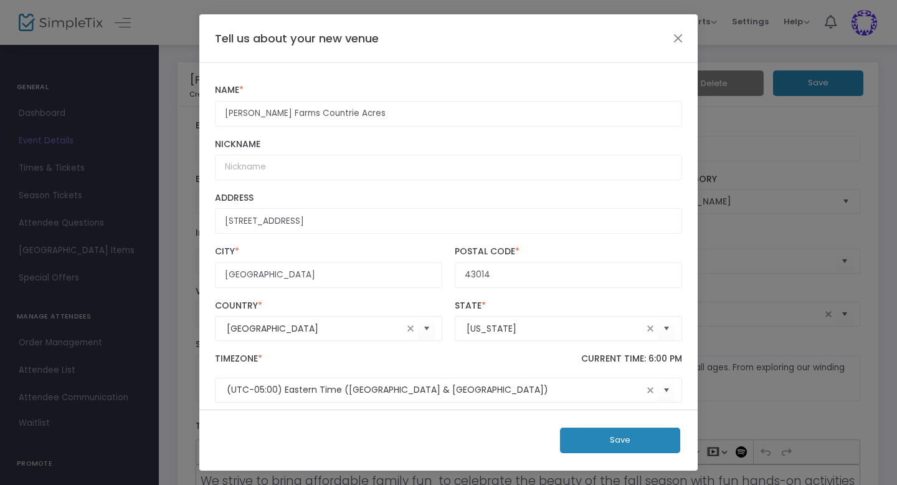
click at [605, 437] on button "Save" at bounding box center [620, 440] width 120 height 26
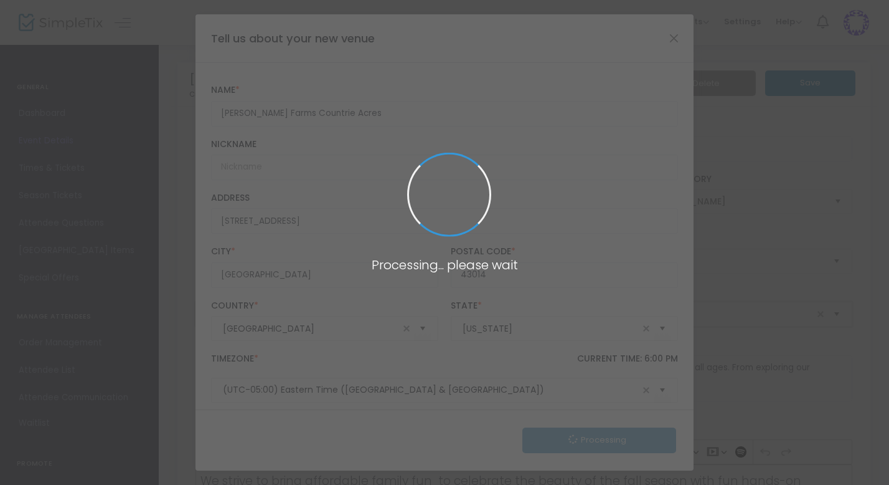
type input "[PERSON_NAME] Farms Countrie Acres"
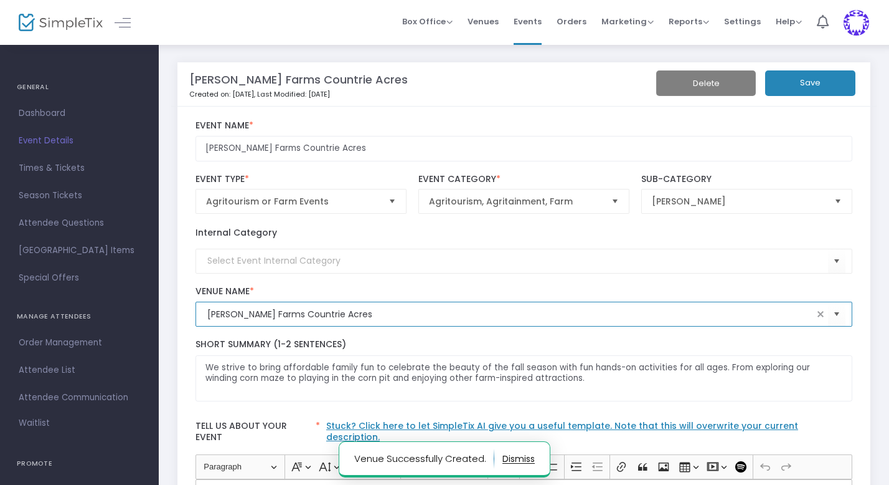
click at [820, 80] on button "Save" at bounding box center [810, 83] width 90 height 26
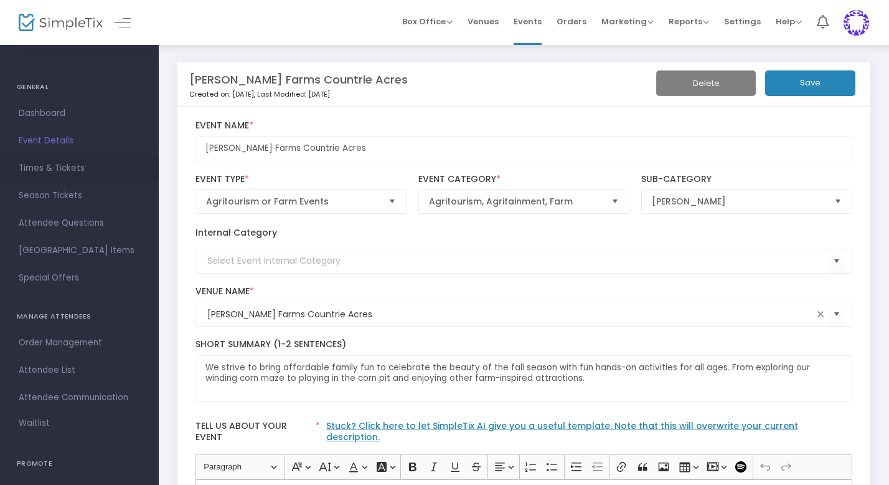
click at [65, 168] on span "Times & Tickets" at bounding box center [79, 168] width 121 height 16
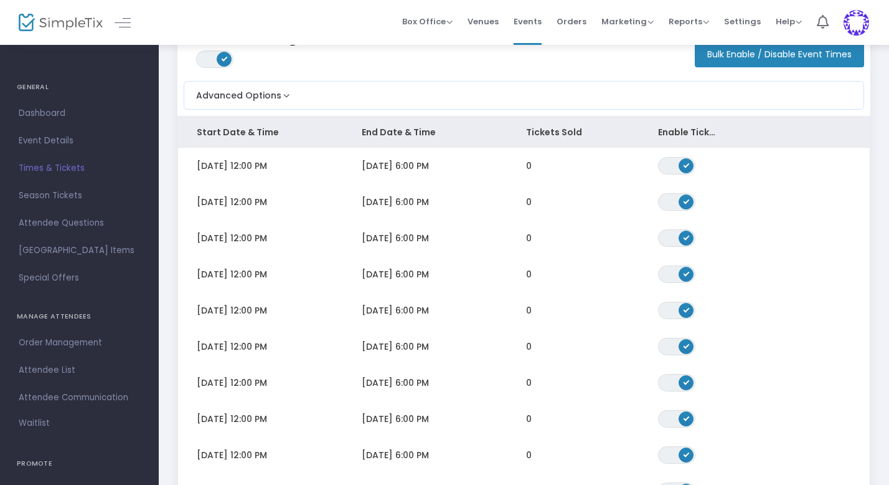
scroll to position [86, 0]
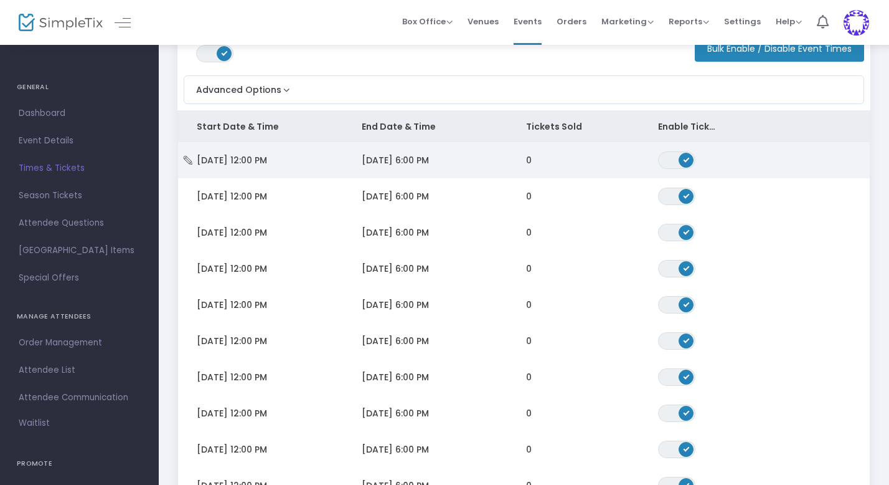
click at [316, 162] on td "[DATE] 12:00 PM" at bounding box center [260, 160] width 165 height 36
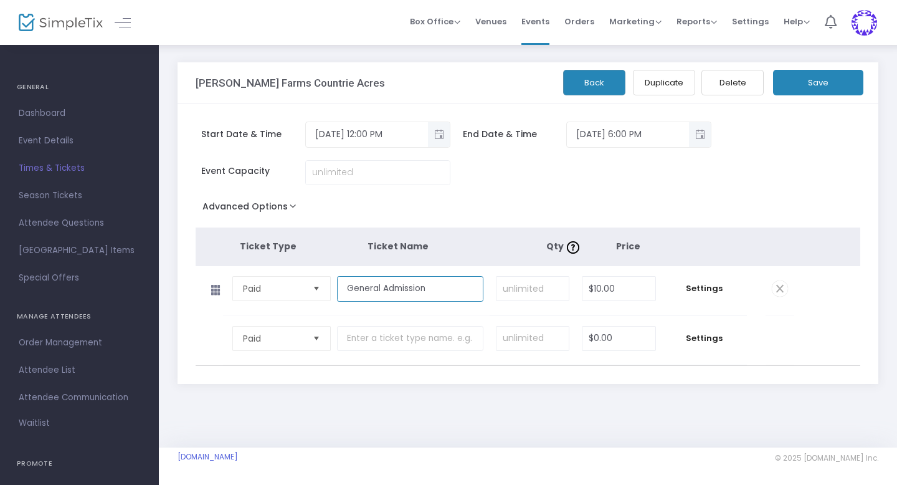
click at [444, 290] on input "General Admission" at bounding box center [410, 289] width 146 height 26
click at [239, 206] on button "Advanced Options" at bounding box center [252, 208] width 113 height 22
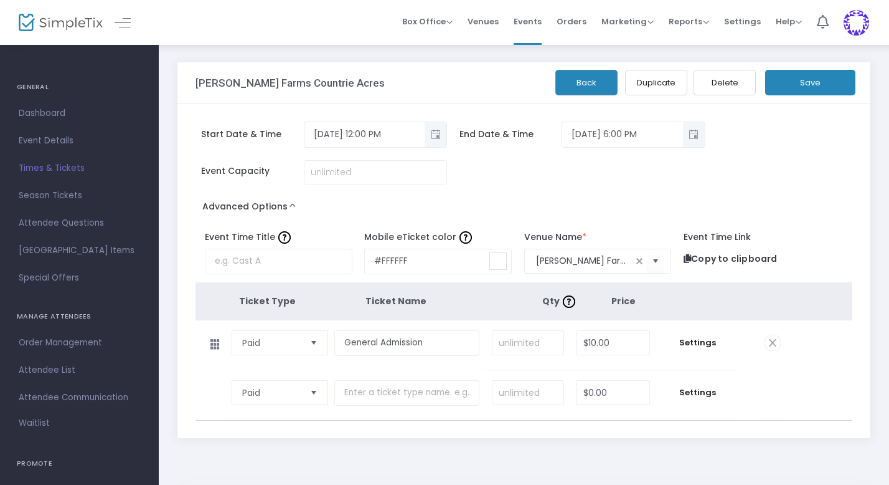
click at [60, 169] on span "Times & Tickets" at bounding box center [79, 168] width 121 height 16
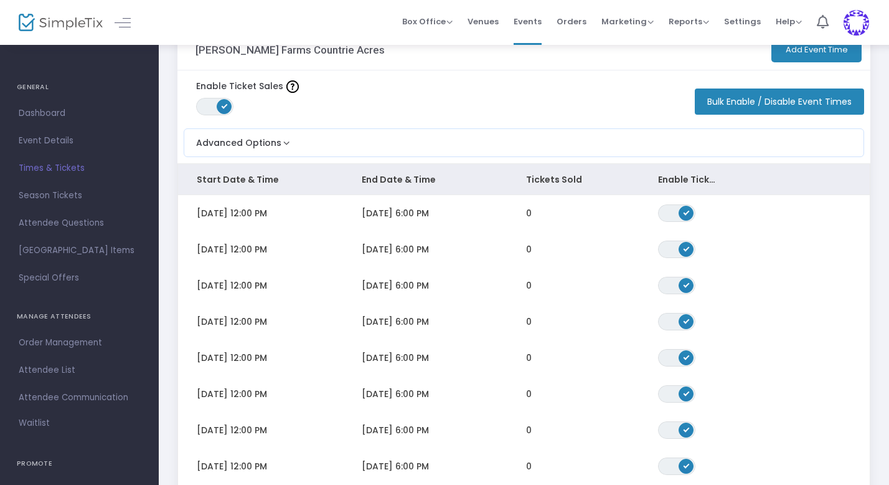
scroll to position [20, 0]
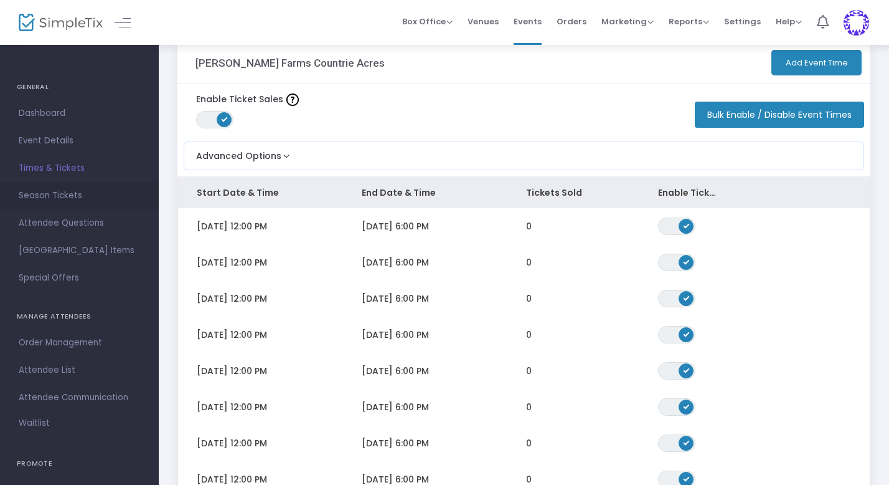
click at [60, 197] on span "Season Tickets" at bounding box center [79, 195] width 121 height 16
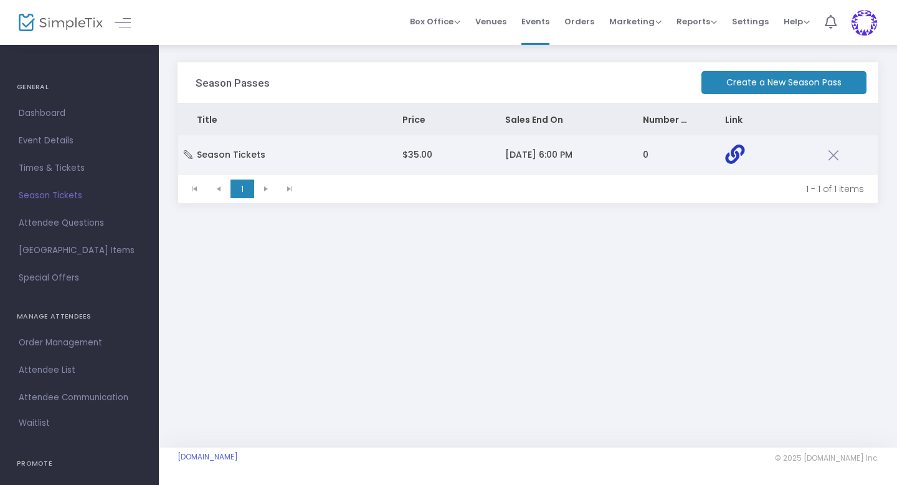
click at [734, 153] on icon "Data table" at bounding box center [734, 154] width 19 height 19
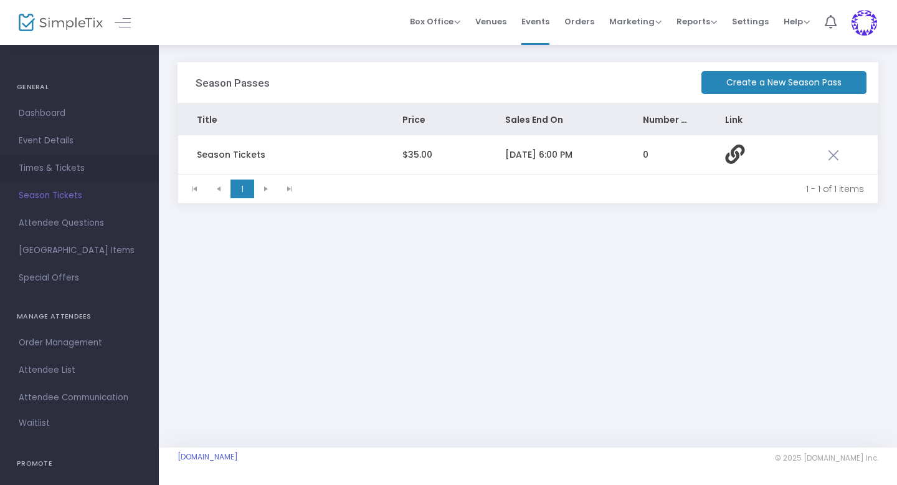
click at [67, 166] on span "Times & Tickets" at bounding box center [79, 168] width 121 height 16
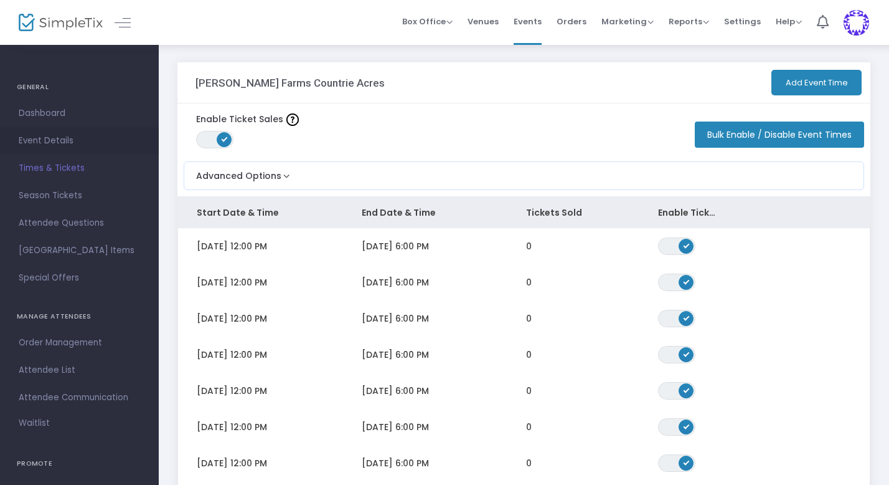
click at [47, 144] on span "Event Details" at bounding box center [79, 141] width 121 height 16
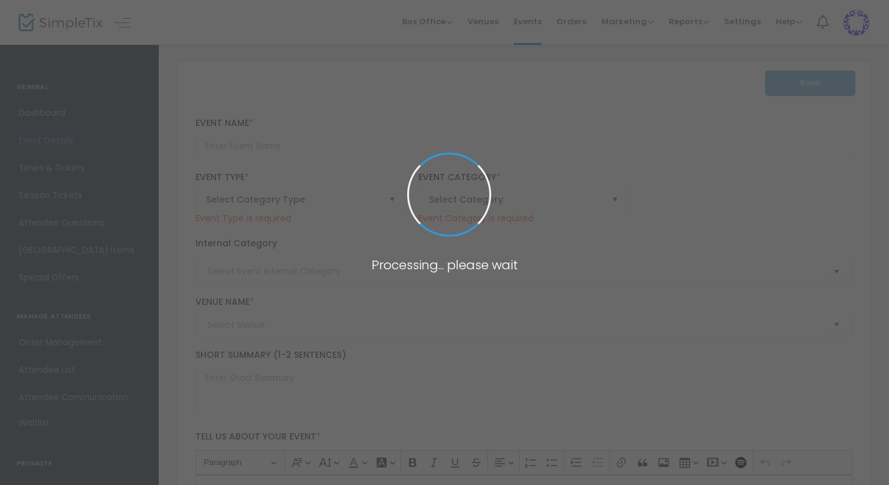
type input "[PERSON_NAME] Farms Countrie Acres"
type textarea "We strive to bring affordable family fun to celebrate the beauty of the fall se…"
type input "[EMAIL_ADDRESS][DOMAIN_NAME]"
type input "Buy Tickets"
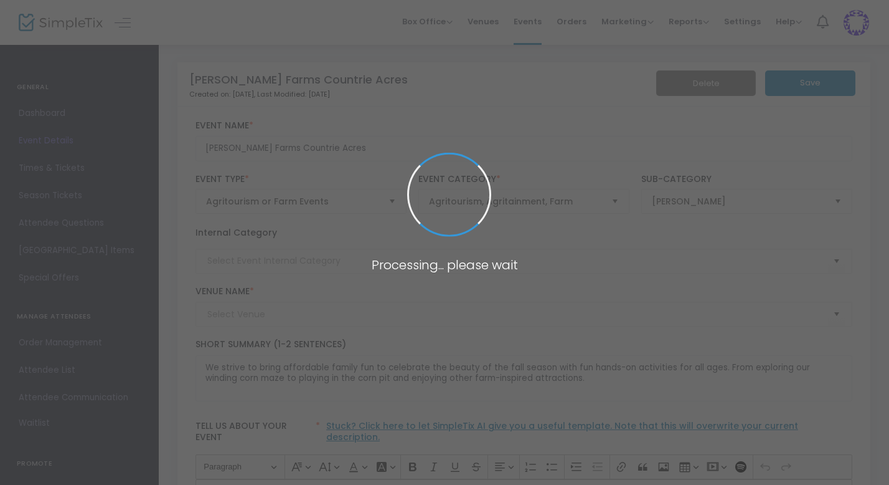
type input "[PERSON_NAME] Farms Countrie Acres"
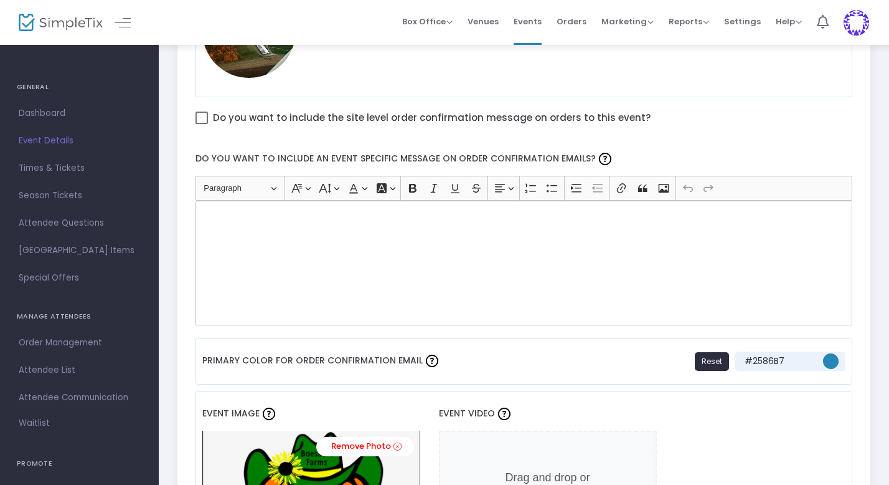
scroll to position [694, 0]
click at [289, 224] on div "Rich Text Editor, main" at bounding box center [525, 262] width 658 height 125
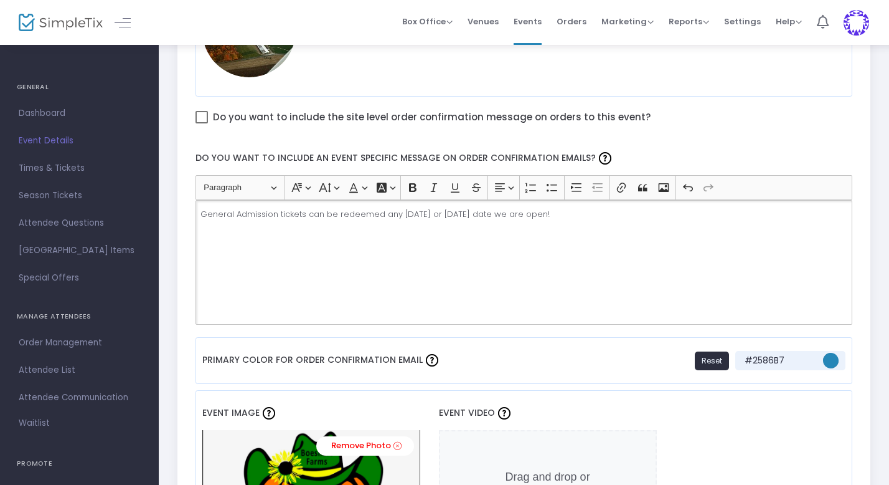
click at [676, 135] on div "Do you want to include an event specific message on order confirmation emails? …" at bounding box center [524, 233] width 670 height 196
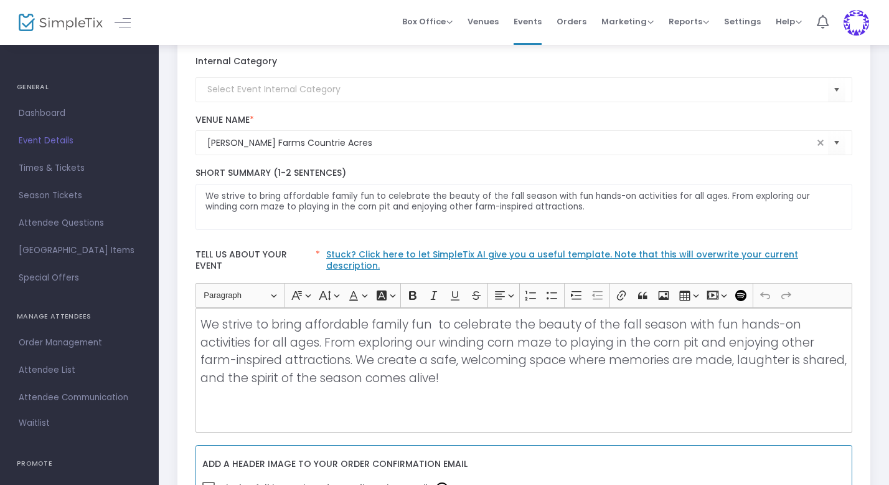
scroll to position [0, 0]
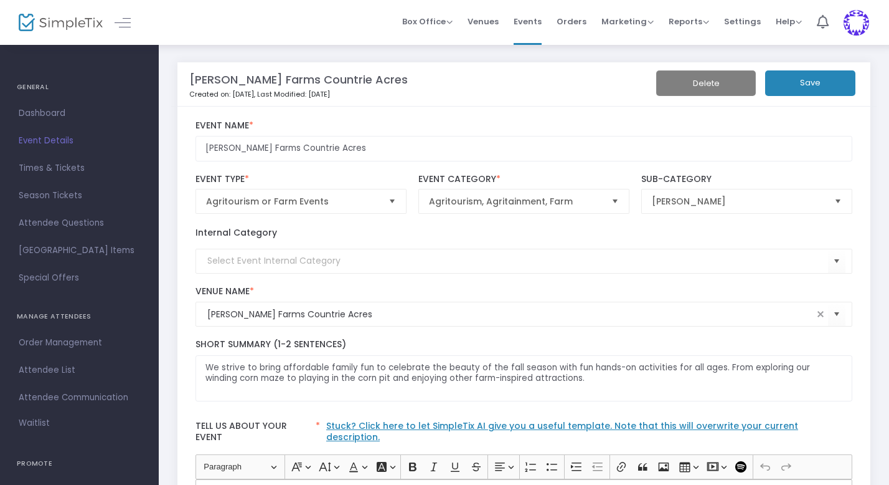
click at [813, 81] on button "Save" at bounding box center [810, 83] width 90 height 26
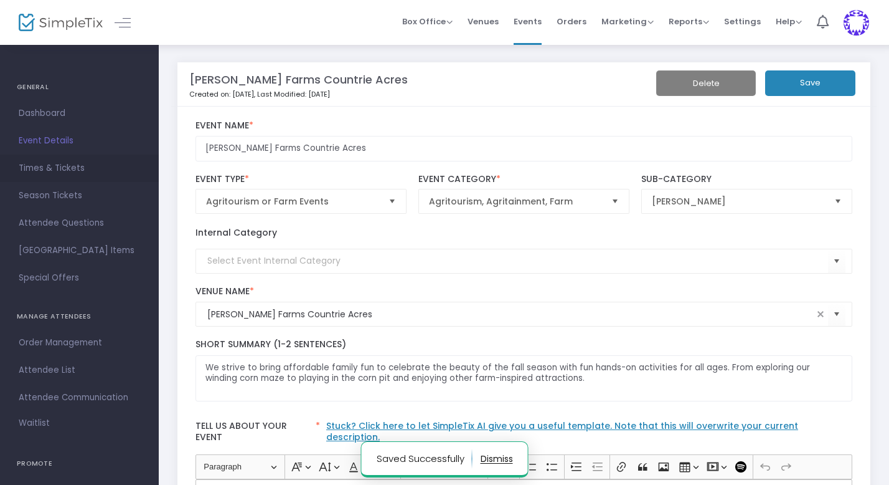
click at [64, 169] on span "Times & Tickets" at bounding box center [79, 168] width 121 height 16
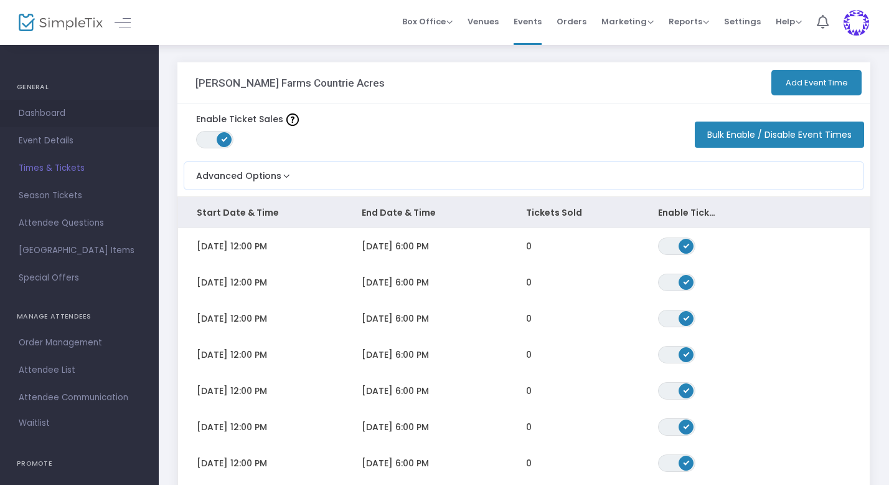
click at [55, 111] on span "Dashboard" at bounding box center [79, 113] width 121 height 16
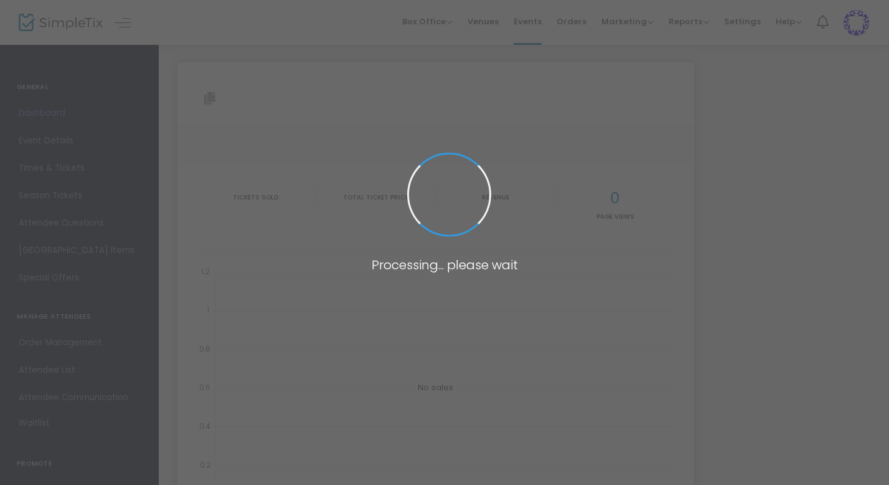
type input "[URL][DOMAIN_NAME][PERSON_NAME]"
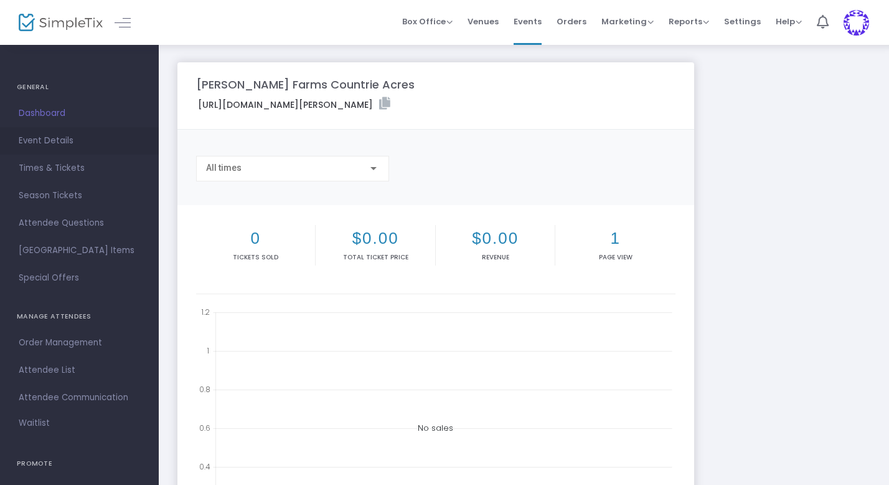
click at [70, 139] on span "Event Details" at bounding box center [79, 141] width 121 height 16
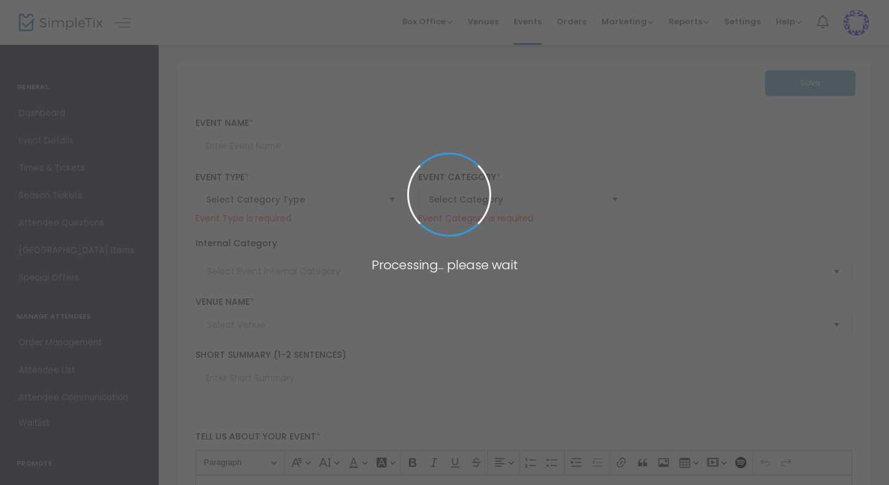
type input "[PERSON_NAME] Farms Countrie Acres"
type textarea "We strive to bring affordable family fun to celebrate the beauty of the fall se…"
type input "[EMAIL_ADDRESS][DOMAIN_NAME]"
type input "Buy Tickets"
type input "[PERSON_NAME] Farms Countrie Acres"
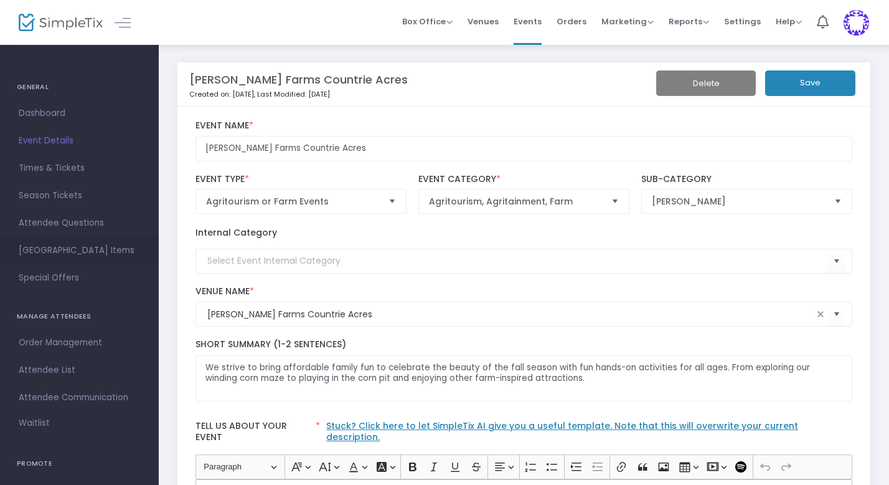
click at [73, 253] on span "[GEOGRAPHIC_DATA] Items" at bounding box center [79, 250] width 121 height 16
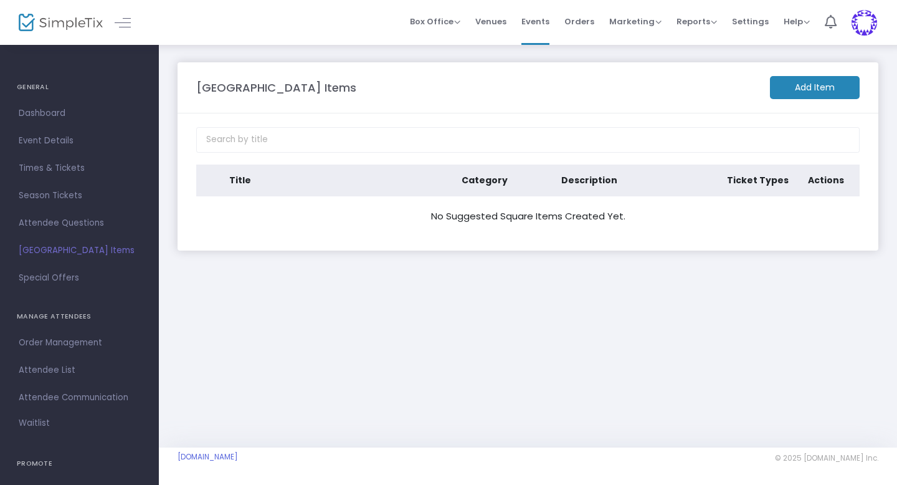
click at [835, 91] on m-button "Add Item" at bounding box center [815, 87] width 90 height 23
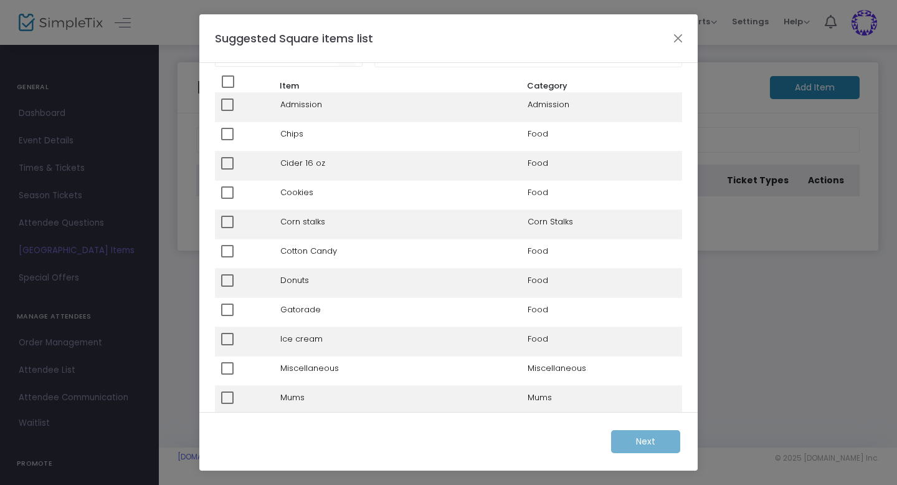
scroll to position [37, 0]
click at [226, 102] on span at bounding box center [227, 104] width 12 height 12
click at [227, 110] on input "checkbox" at bounding box center [227, 110] width 1 height 1
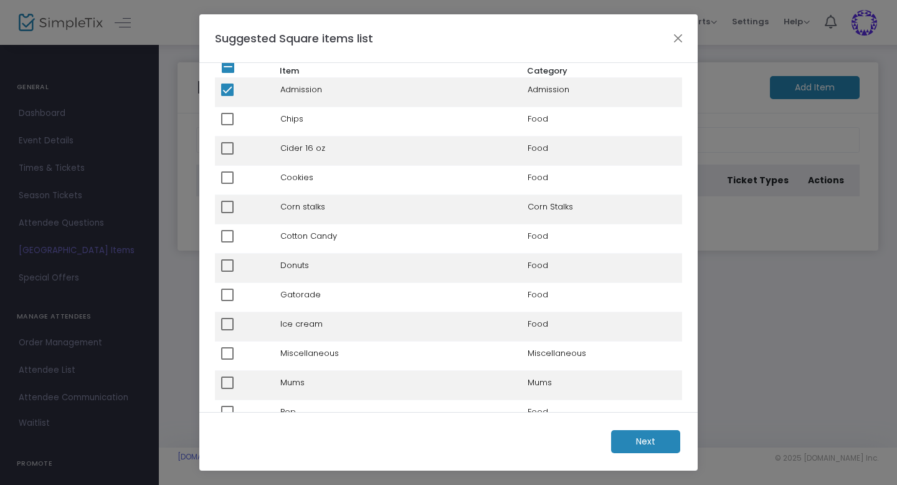
scroll to position [0, 0]
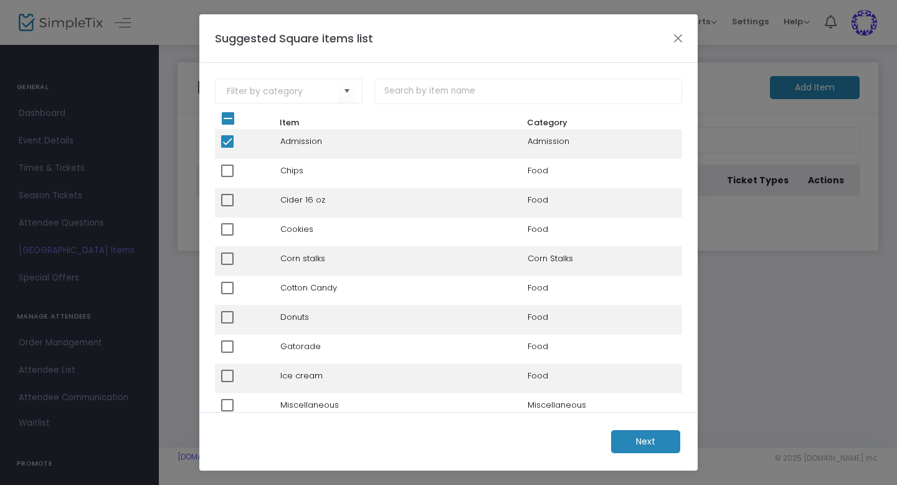
click at [227, 140] on span at bounding box center [227, 141] width 12 height 12
click at [227, 148] on input "checkbox" at bounding box center [227, 148] width 1 height 1
checkbox input "false"
click at [679, 35] on button "Close" at bounding box center [678, 38] width 16 height 16
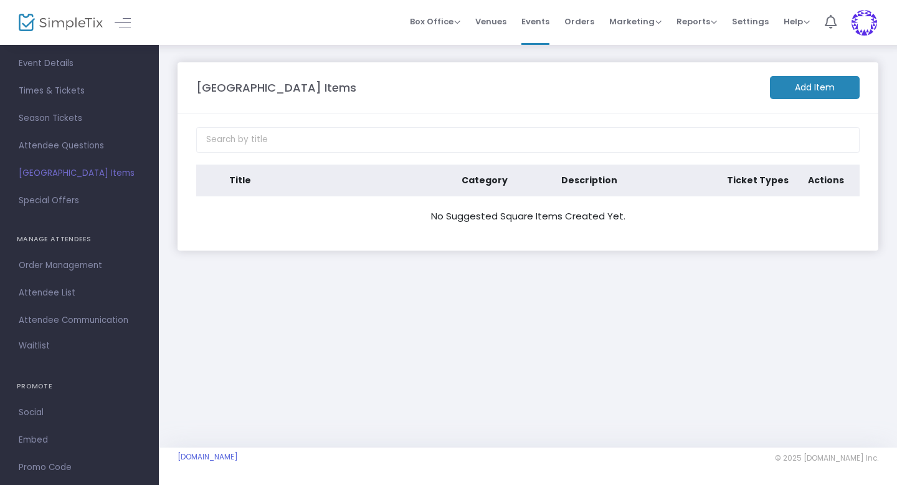
scroll to position [83, 0]
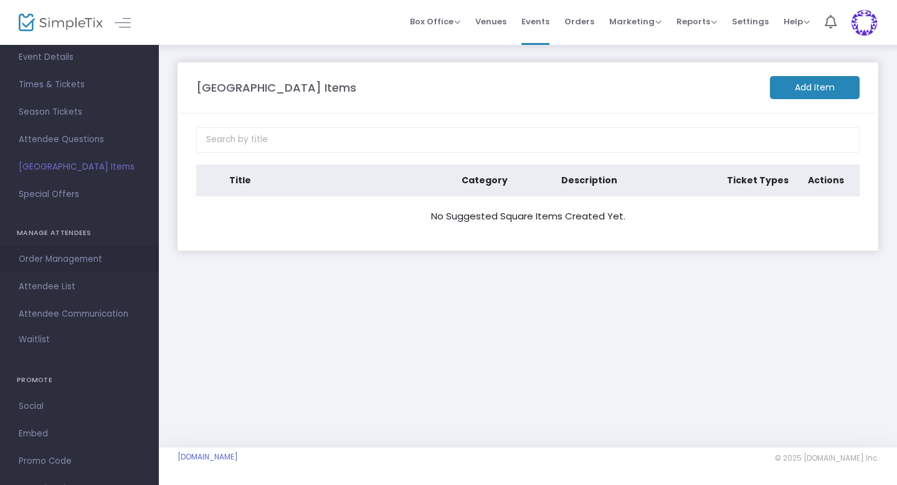
click at [79, 260] on span "Order Management" at bounding box center [79, 259] width 121 height 16
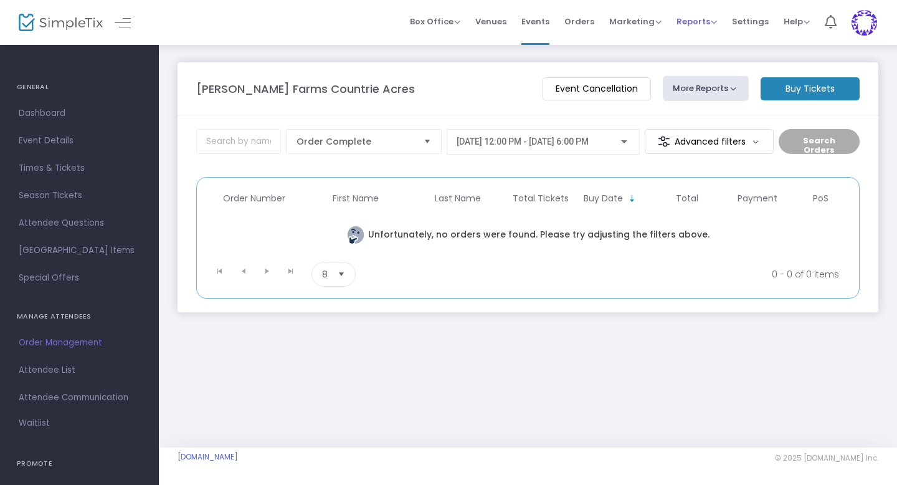
click at [713, 22] on span "Reports" at bounding box center [696, 22] width 40 height 12
click at [752, 22] on span "Settings" at bounding box center [750, 22] width 37 height 32
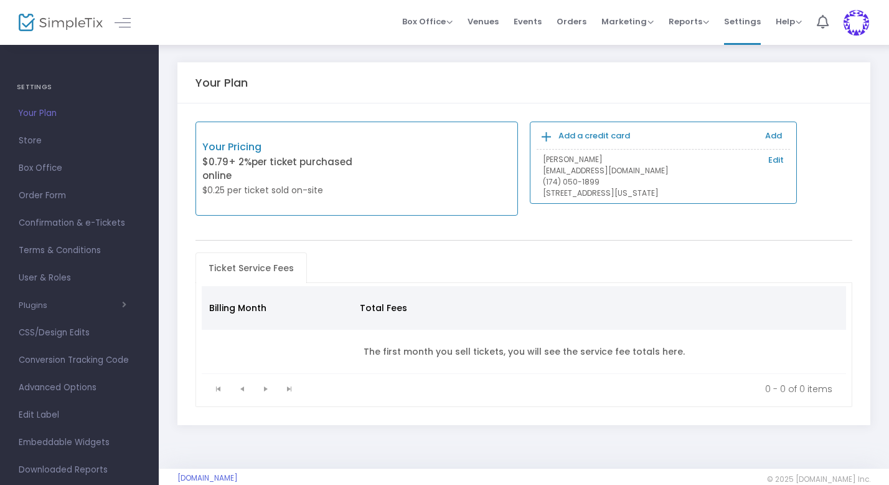
click at [599, 135] on b "Add a credit card" at bounding box center [595, 136] width 72 height 12
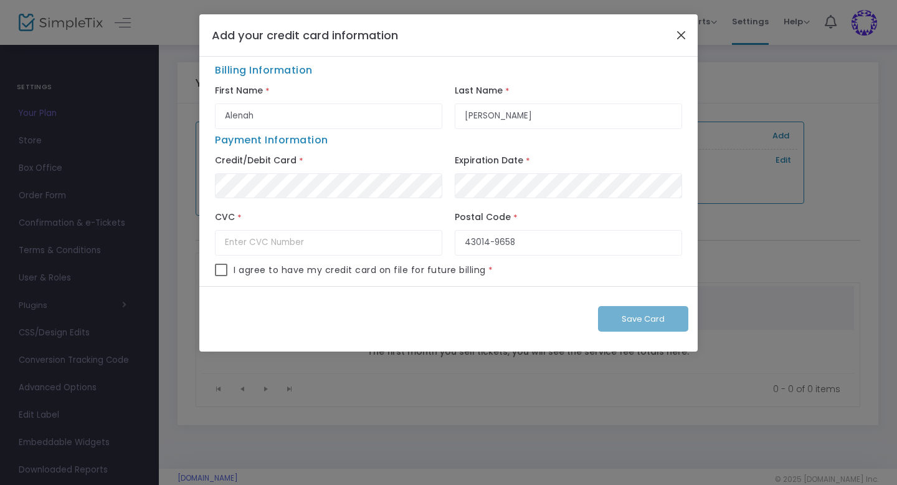
click at [680, 32] on button "Close" at bounding box center [681, 35] width 16 height 16
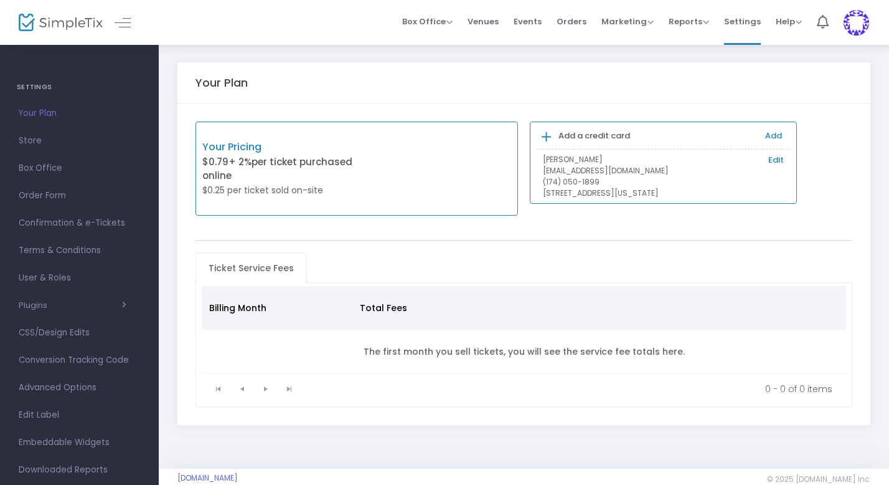
click at [263, 168] on p "$0.79 + 2% per ticket purchased online" at bounding box center [279, 169] width 154 height 28
click at [600, 136] on b "Add a credit card" at bounding box center [595, 136] width 72 height 12
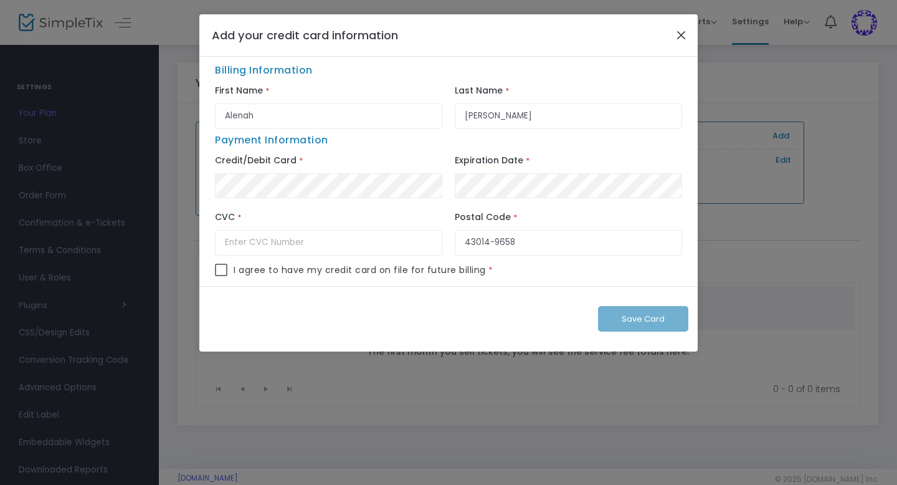
click at [680, 37] on button "Close" at bounding box center [681, 35] width 16 height 16
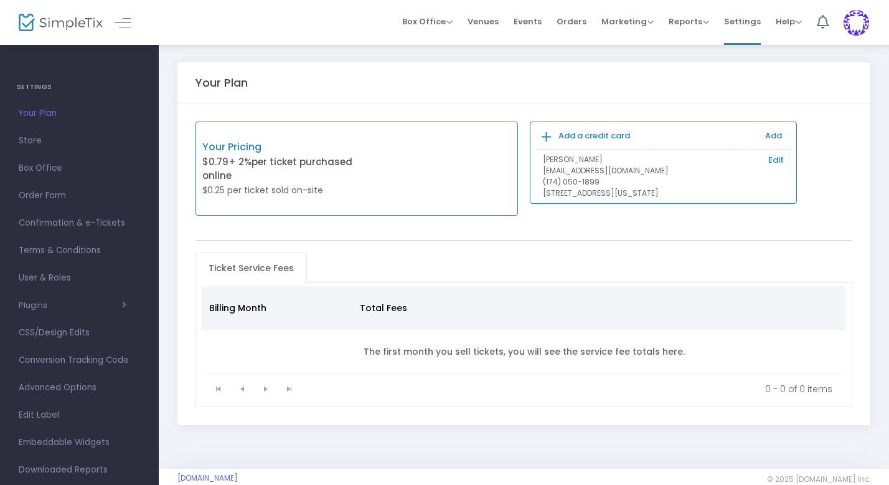
click at [585, 133] on b "Add a credit card" at bounding box center [595, 136] width 72 height 12
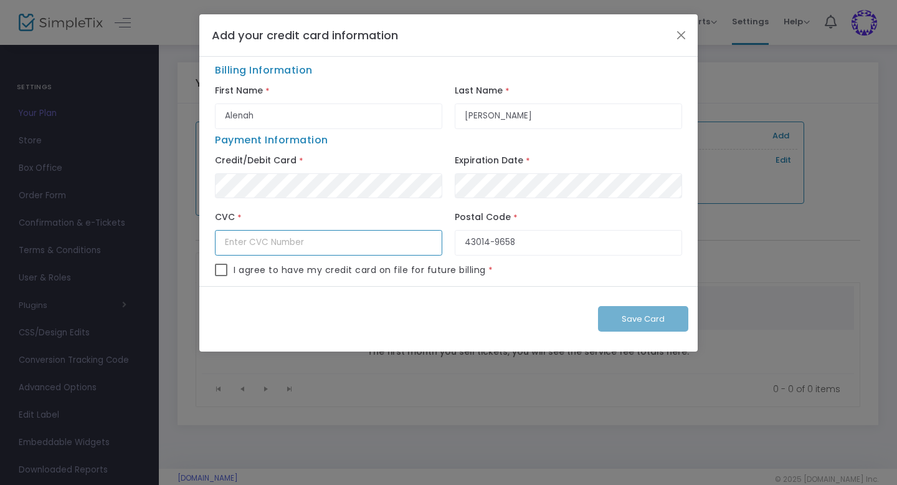
click at [287, 247] on input "text" at bounding box center [328, 243] width 227 height 26
type input "368"
click at [223, 271] on span at bounding box center [221, 269] width 12 height 12
click at [221, 276] on input "checkbox" at bounding box center [220, 276] width 1 height 1
checkbox input "true"
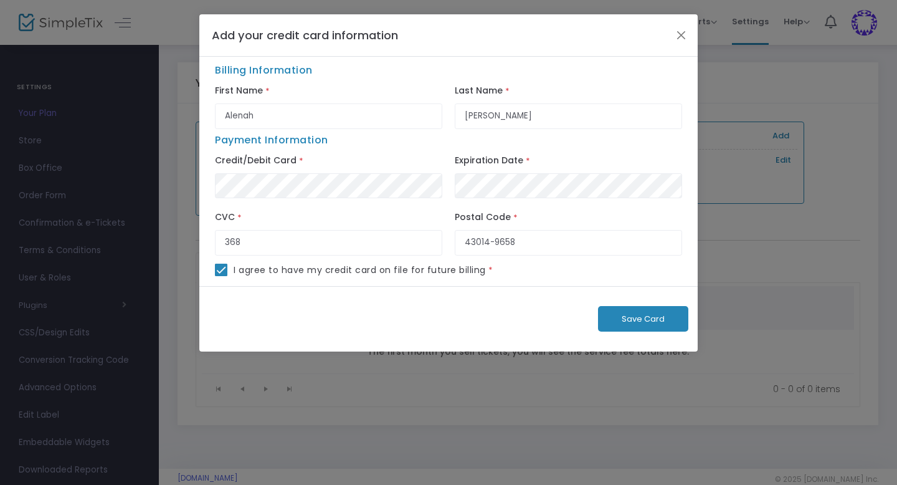
click at [646, 321] on span "Save Card" at bounding box center [643, 319] width 43 height 12
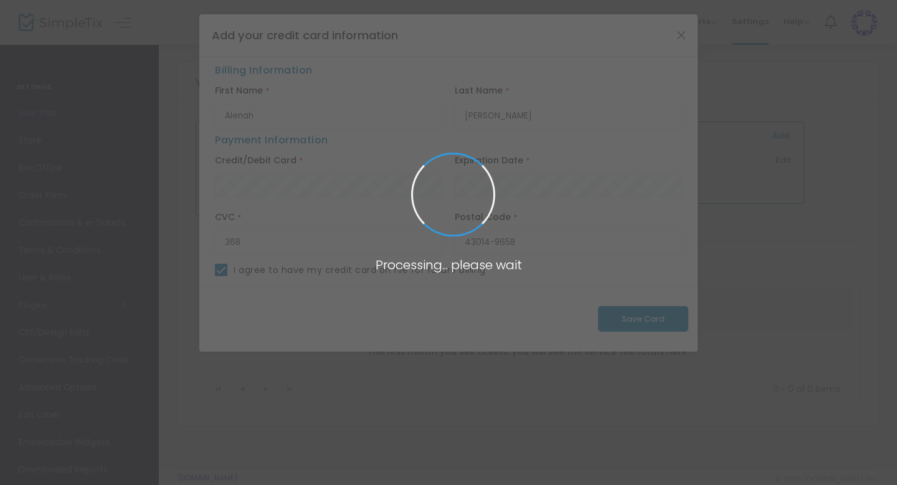
checkbox input "false"
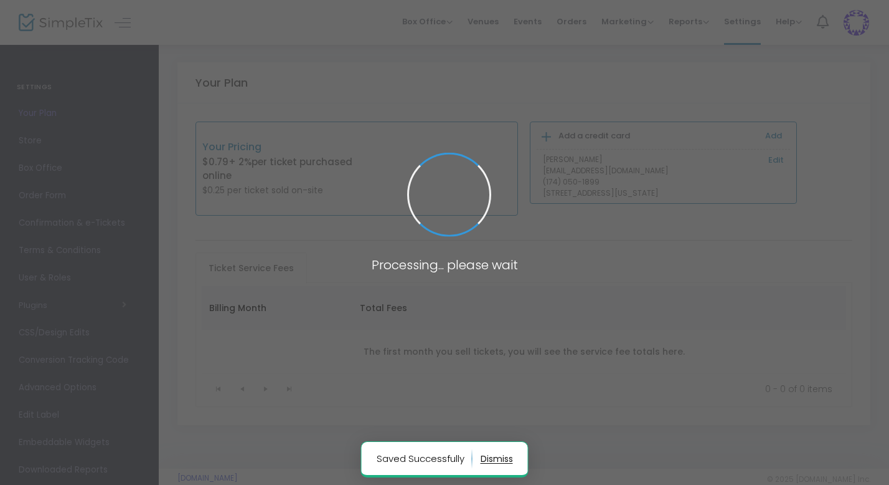
type input "Alenah"
type input "[PERSON_NAME]"
type input "43014-9658"
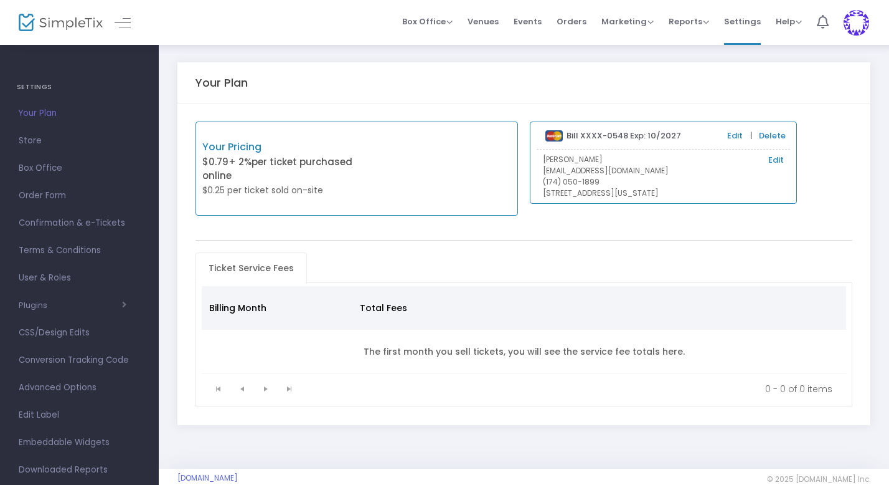
click at [779, 156] on link "Edit" at bounding box center [777, 160] width 16 height 12
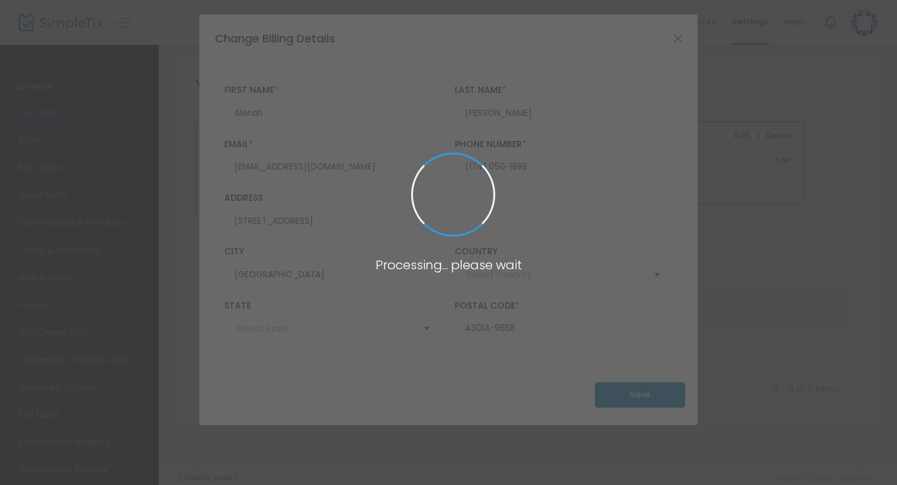
type input "[GEOGRAPHIC_DATA]"
type input "[US_STATE]"
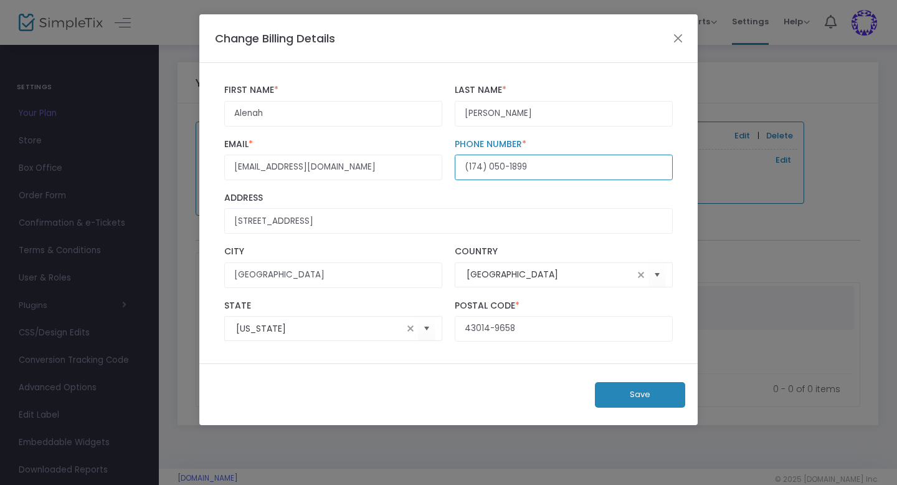
click at [471, 169] on input "(174) 050-1899" at bounding box center [564, 167] width 218 height 26
type input "[PHONE_NUMBER]"
click at [656, 392] on button "Save" at bounding box center [640, 395] width 90 height 26
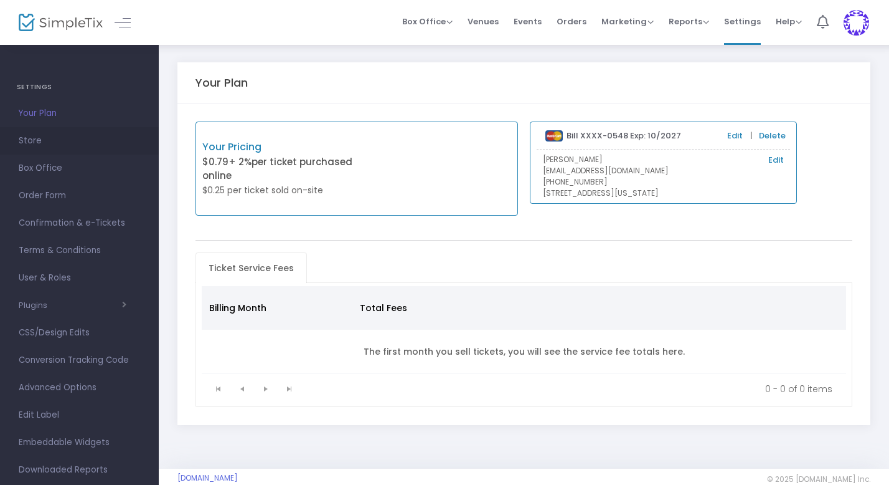
click at [29, 144] on span "Store" at bounding box center [79, 141] width 121 height 16
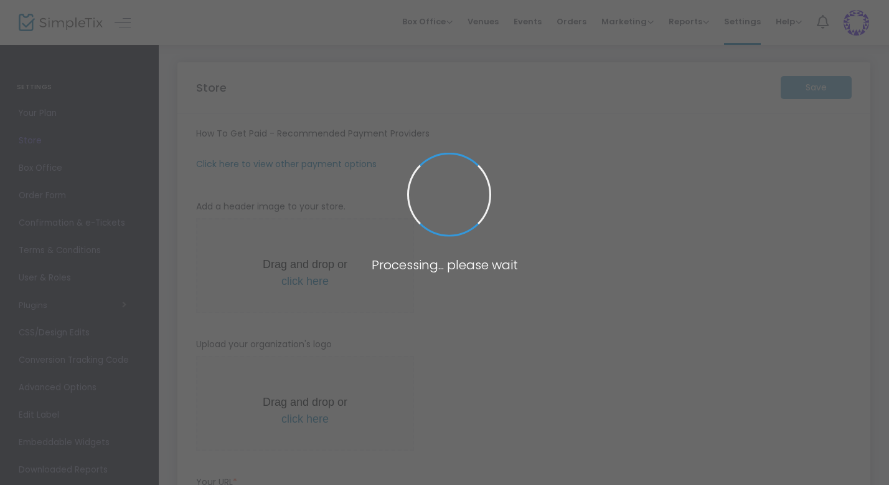
type input "[URL]"
radio input "false"
radio input "true"
type input "[PERSON_NAME] Farms Countrie Acres"
type input "[PHONE_NUMBER]"
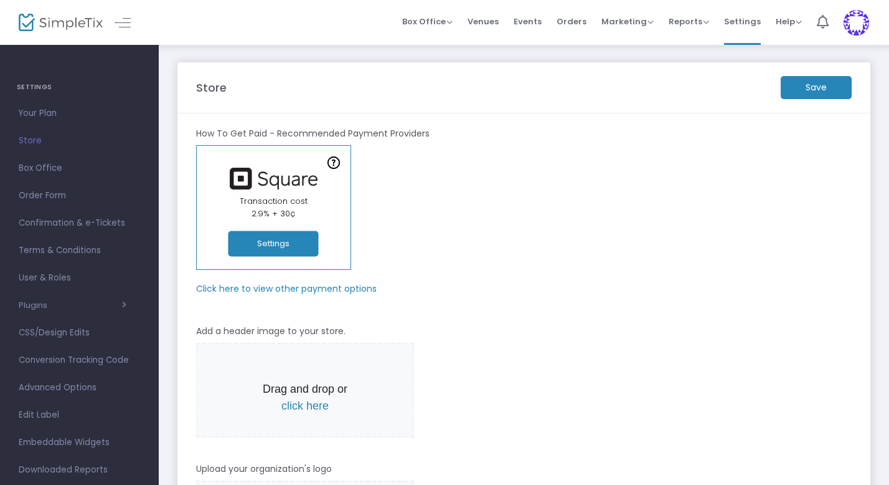
click at [259, 245] on button "Settings" at bounding box center [274, 244] width 90 height 26
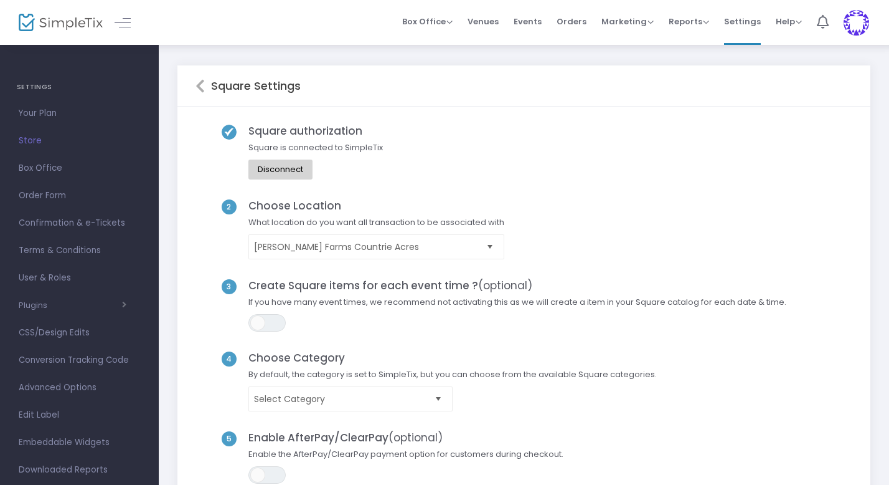
scroll to position [2, 0]
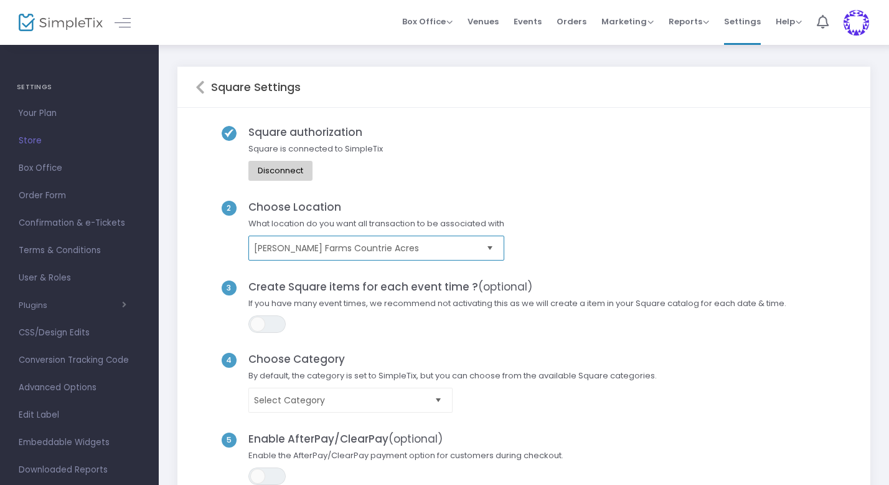
click at [432, 246] on span "[PERSON_NAME] Farms Countrie Acres" at bounding box center [367, 248] width 227 height 12
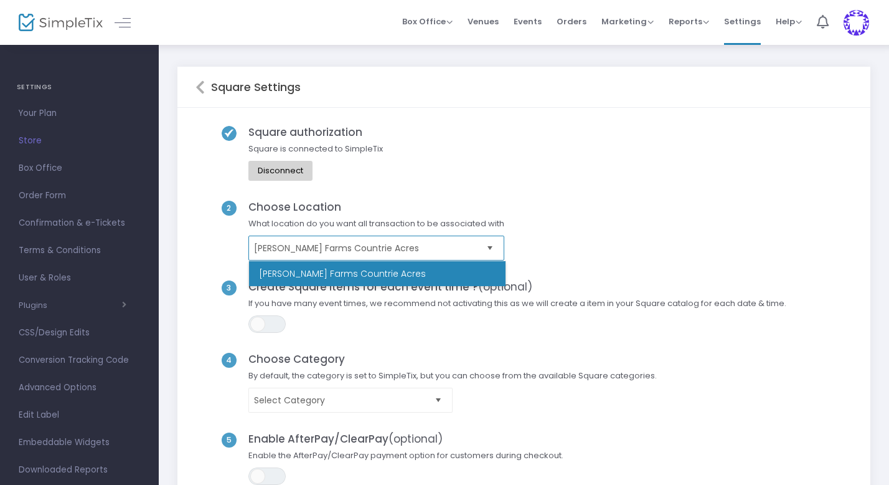
click at [432, 246] on span "[PERSON_NAME] Farms Countrie Acres" at bounding box center [367, 248] width 227 height 12
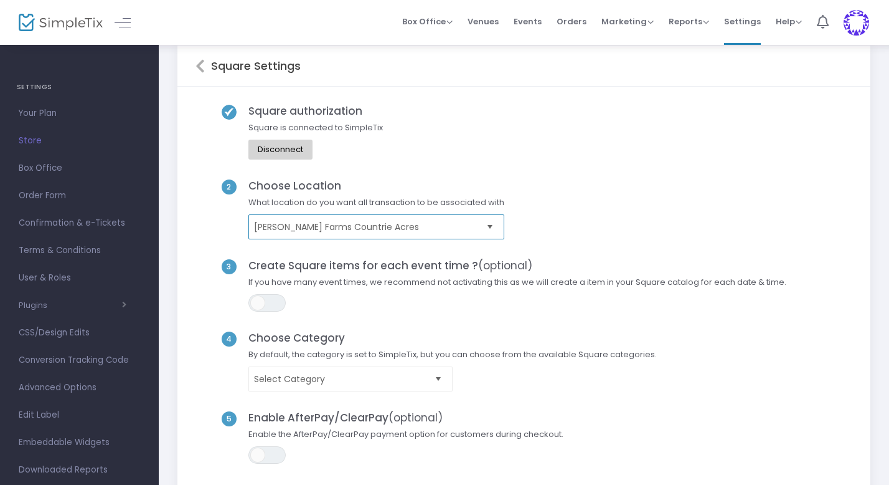
scroll to position [21, 0]
click at [462, 232] on span "[PERSON_NAME] Farms Countrie Acres" at bounding box center [367, 228] width 227 height 12
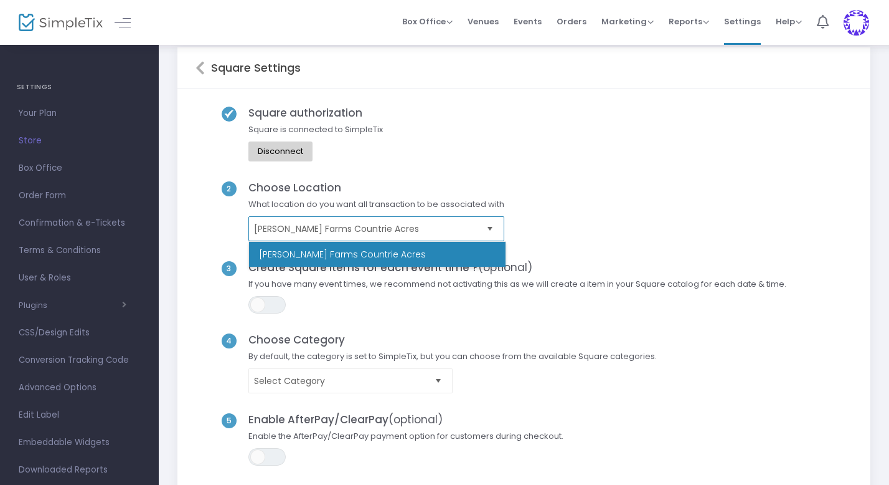
click at [462, 232] on span "[PERSON_NAME] Farms Countrie Acres" at bounding box center [367, 228] width 227 height 12
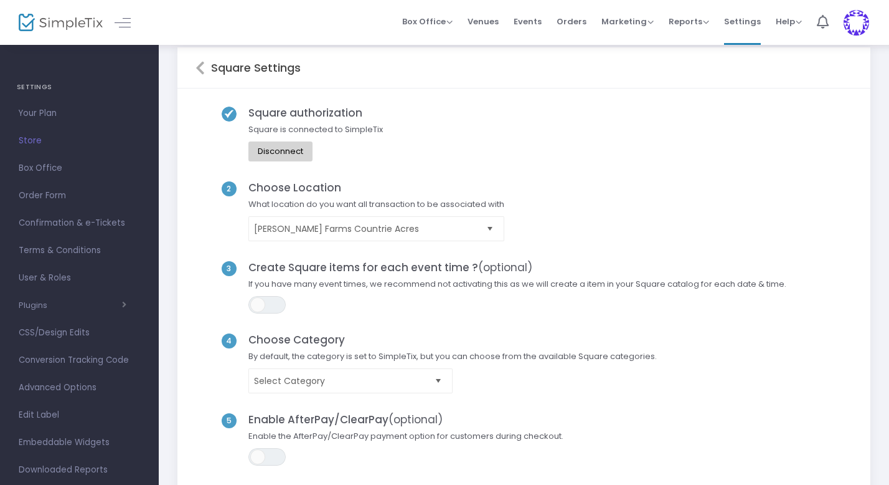
click at [637, 95] on div "Square authorization Square is connected to SimpleTix Disconnect 2 Choose Locat…" at bounding box center [524, 295] width 693 height 414
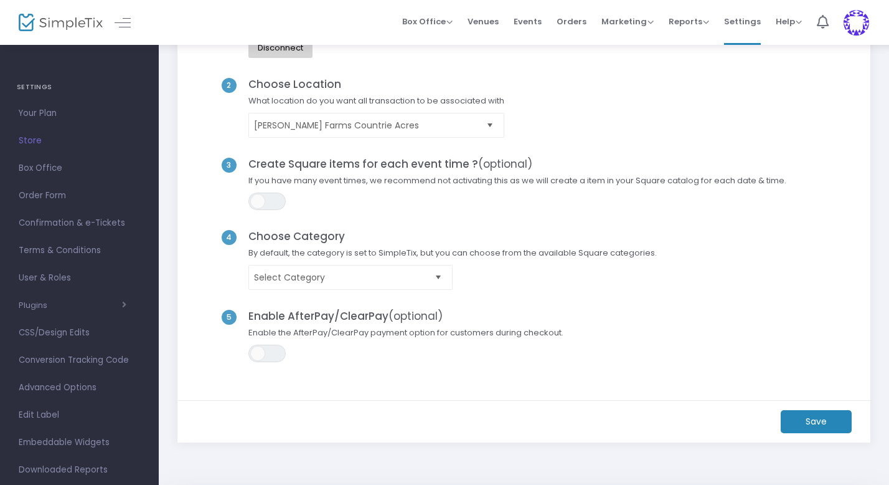
scroll to position [127, 0]
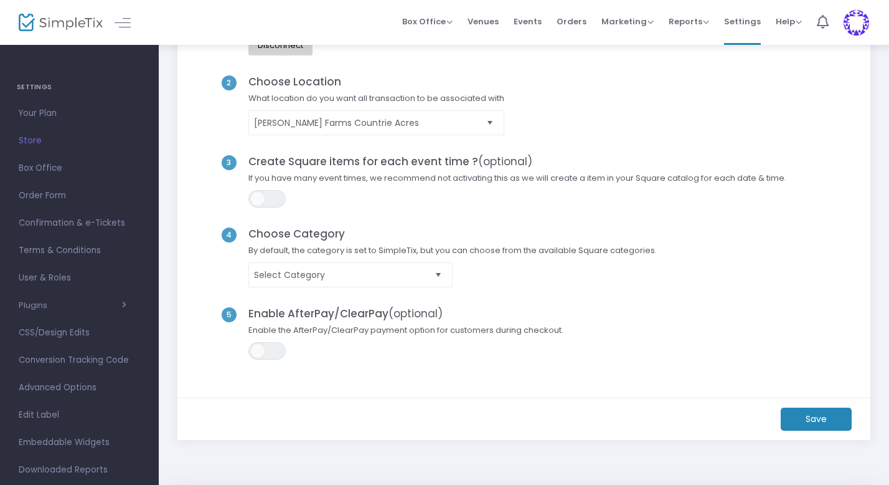
click at [810, 418] on m-button "Save" at bounding box center [816, 418] width 71 height 23
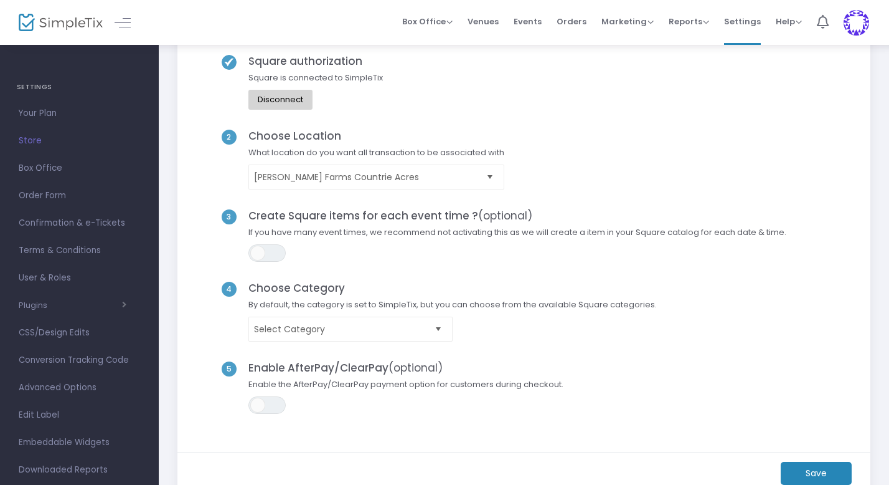
scroll to position [0, 0]
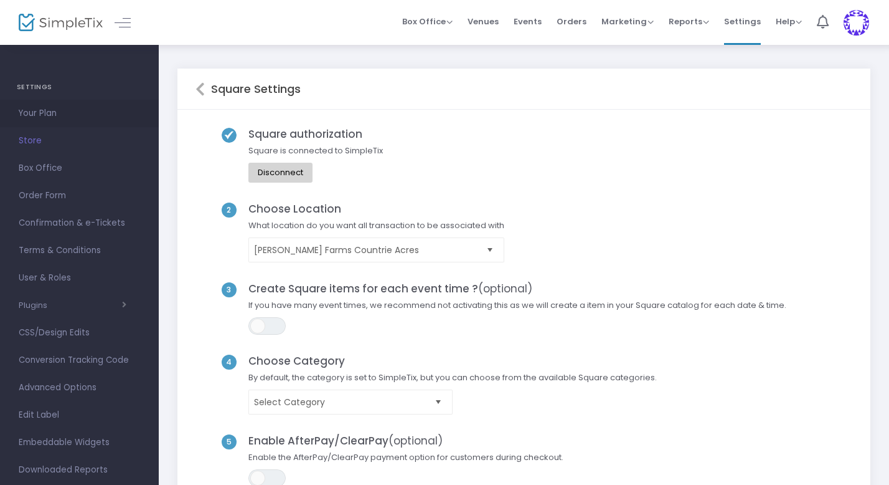
click at [52, 115] on span "Your Plan" at bounding box center [79, 113] width 121 height 16
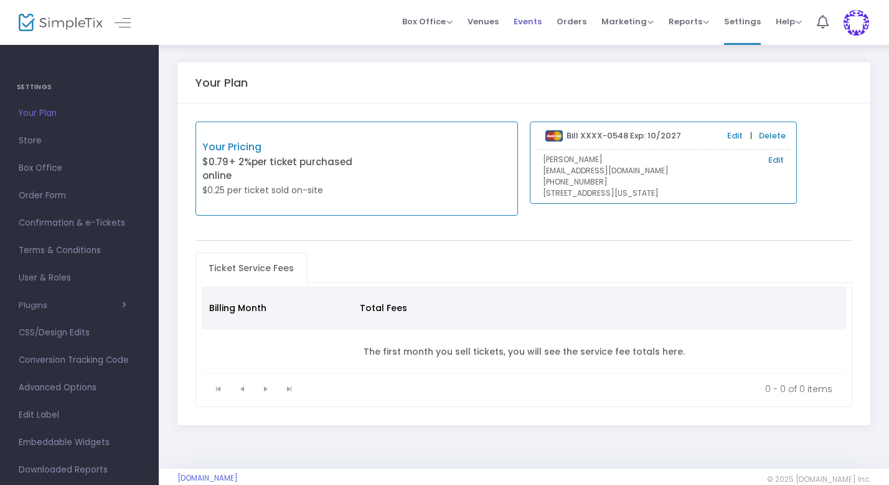
click at [527, 21] on span "Events" at bounding box center [528, 22] width 28 height 32
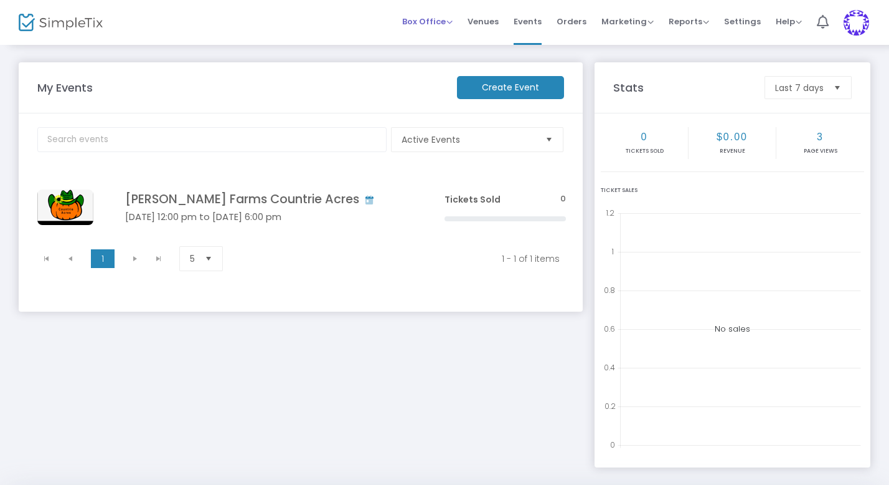
click at [430, 27] on div "Box Office Sell Tickets Bookings Sell Season Pass" at bounding box center [427, 22] width 50 height 12
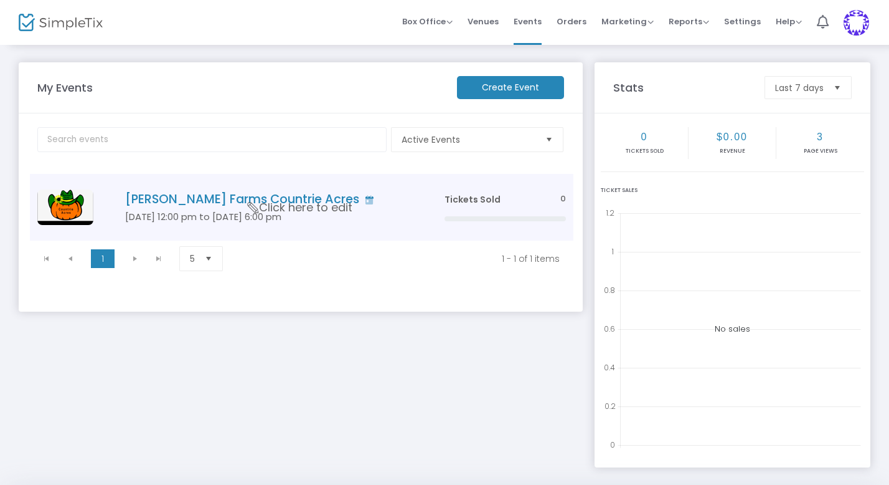
click at [225, 196] on h4 "[PERSON_NAME] Farms Countrie Acres" at bounding box center [266, 199] width 282 height 14
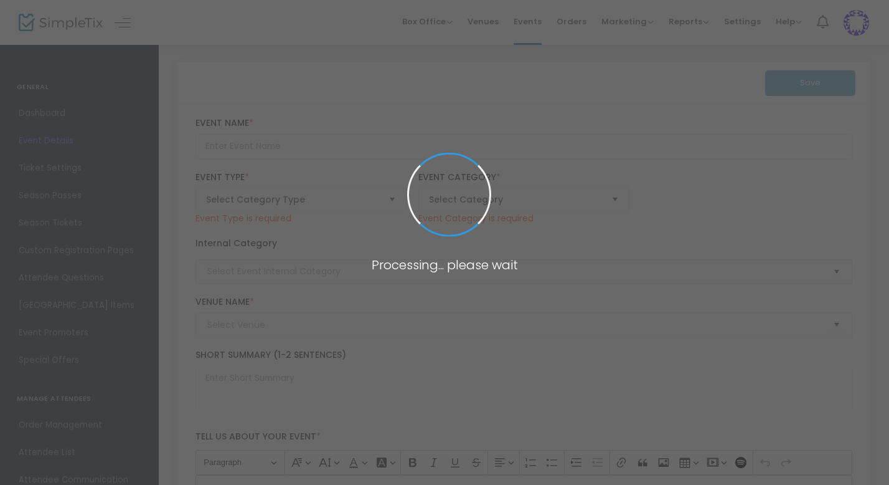
type input "[PERSON_NAME] Farms Countrie Acres"
type textarea "We strive to bring affordable family fun to celebrate the beauty of the fall se…"
type input "[EMAIL_ADDRESS][DOMAIN_NAME]"
type input "Buy Tickets"
type input "[PERSON_NAME] Farms Countrie Acres"
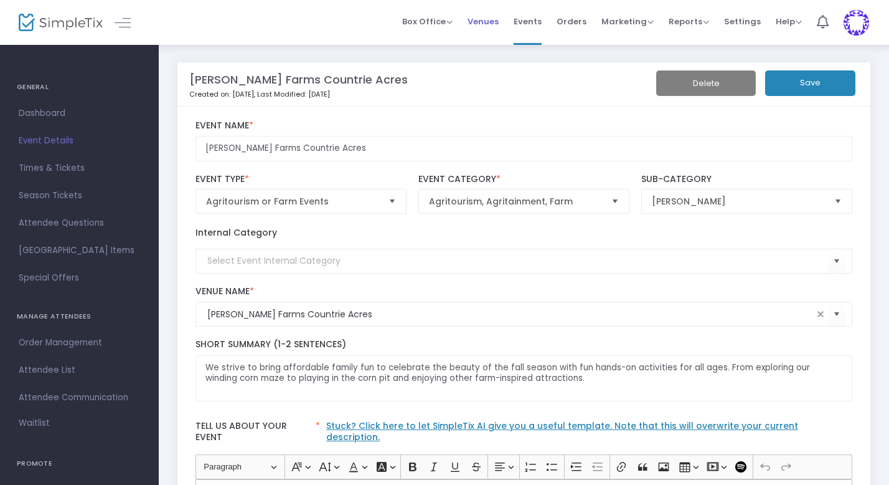
click at [490, 14] on span "Venues" at bounding box center [483, 22] width 31 height 32
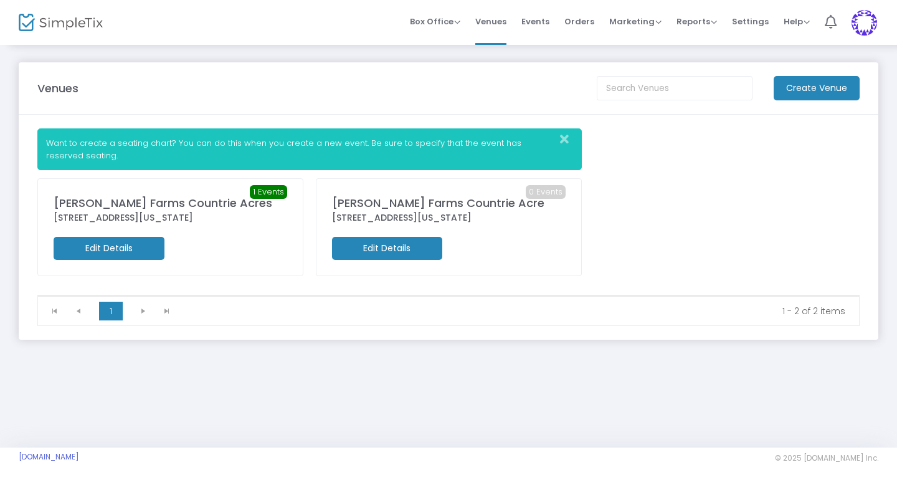
click at [130, 248] on m-button "Edit Details" at bounding box center [109, 248] width 111 height 23
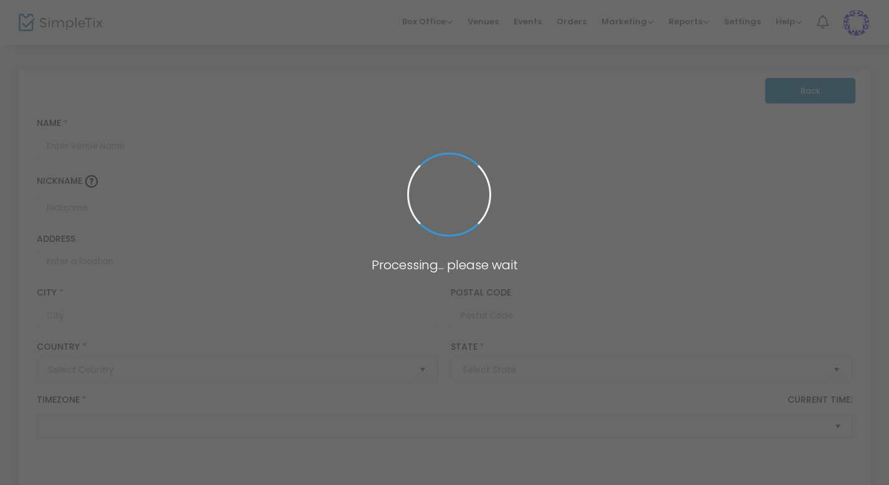
type input "[GEOGRAPHIC_DATA]"
type input "[PERSON_NAME] Farms Countrie Acres"
type input "[STREET_ADDRESS]"
type input "[GEOGRAPHIC_DATA]"
type input "43014"
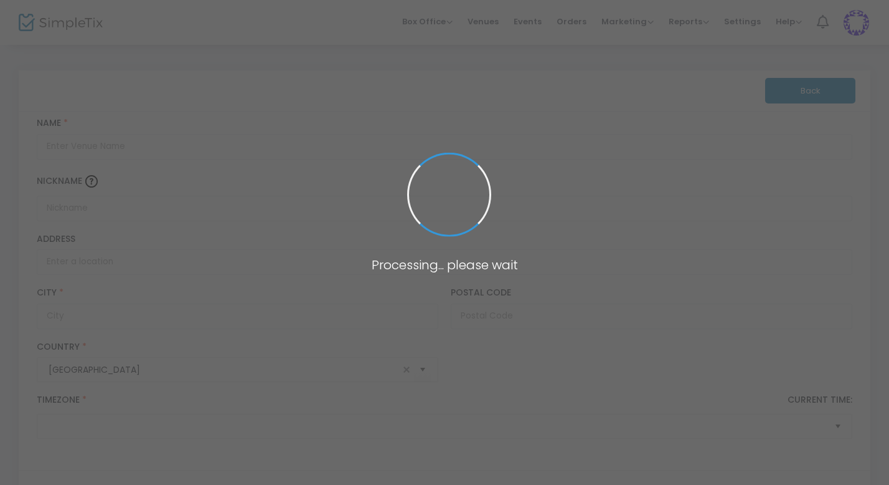
type input "[GEOGRAPHIC_DATA]"
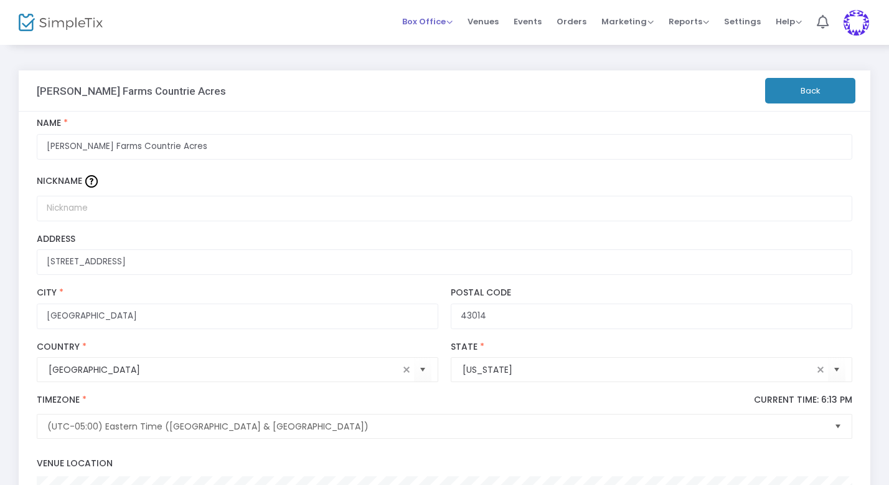
click at [430, 26] on span "Box Office" at bounding box center [427, 22] width 50 height 12
click at [441, 42] on li "Sell Tickets" at bounding box center [446, 42] width 89 height 24
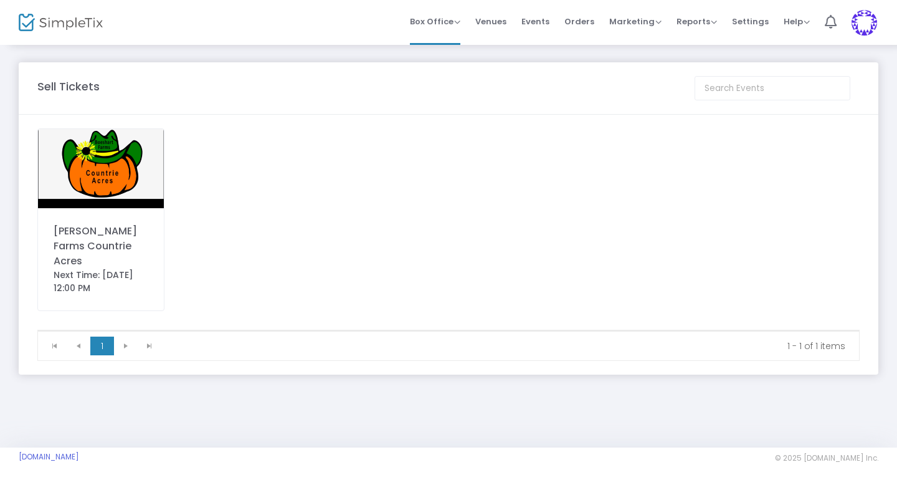
click at [125, 174] on img at bounding box center [101, 168] width 126 height 79
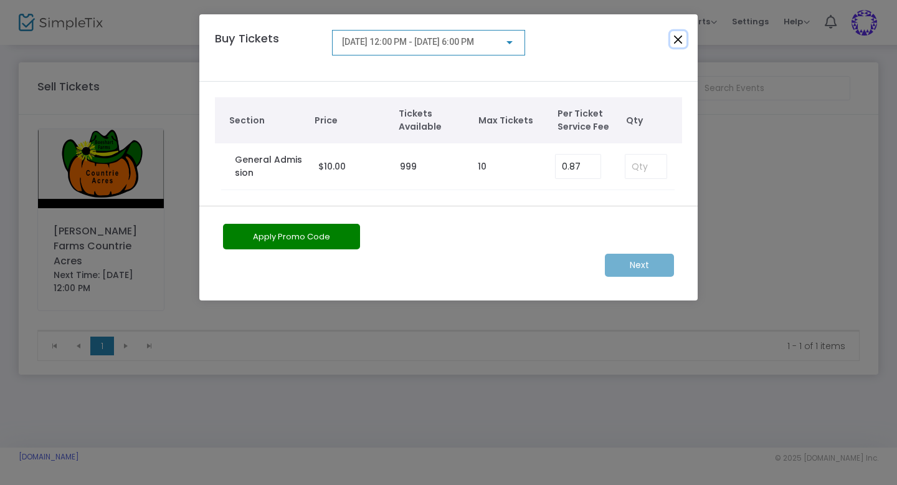
click at [679, 35] on button "Close" at bounding box center [678, 39] width 16 height 16
